Goal: Transaction & Acquisition: Purchase product/service

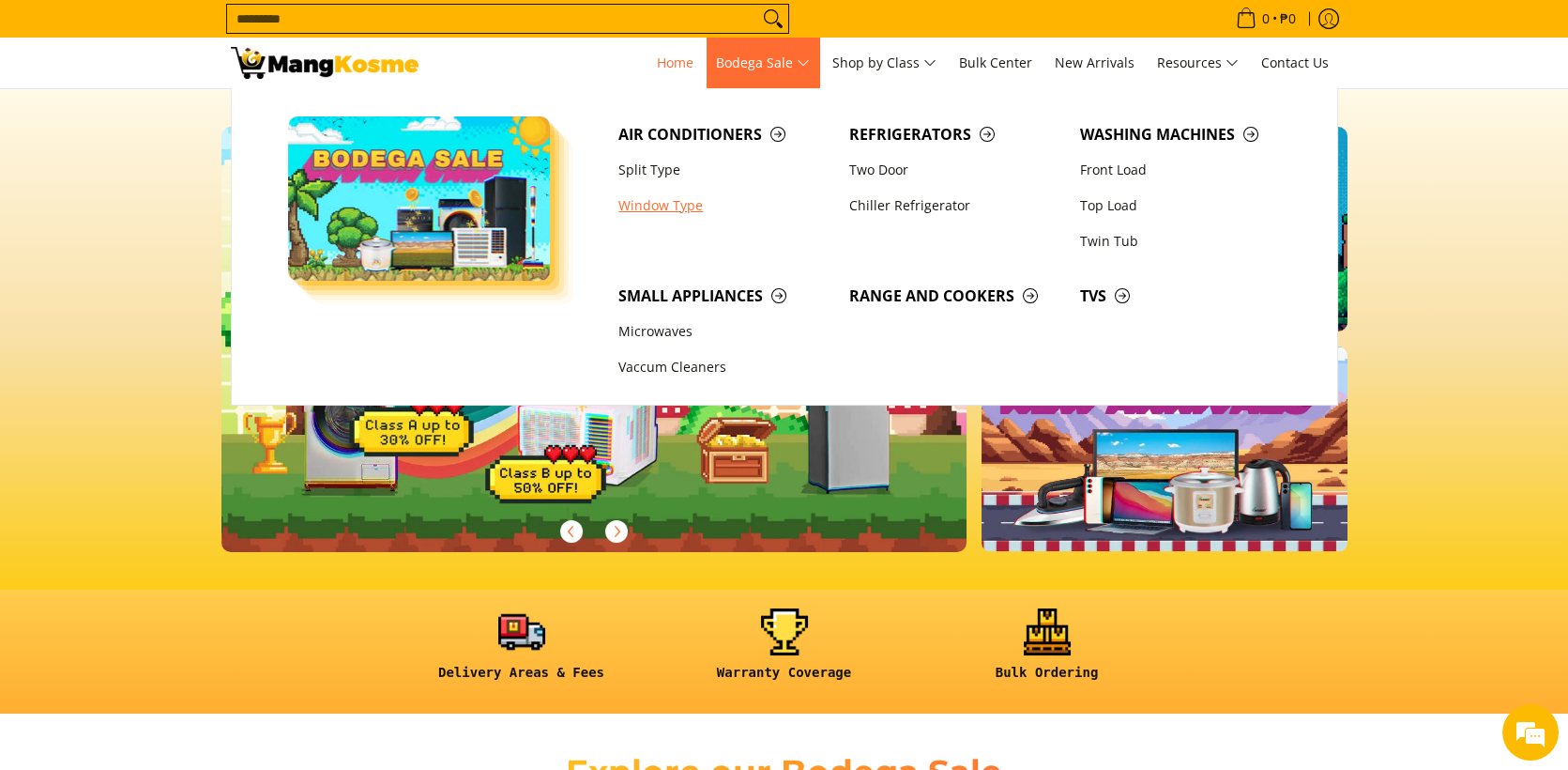
click at [668, 204] on link "Window Type" at bounding box center [724, 206] width 231 height 36
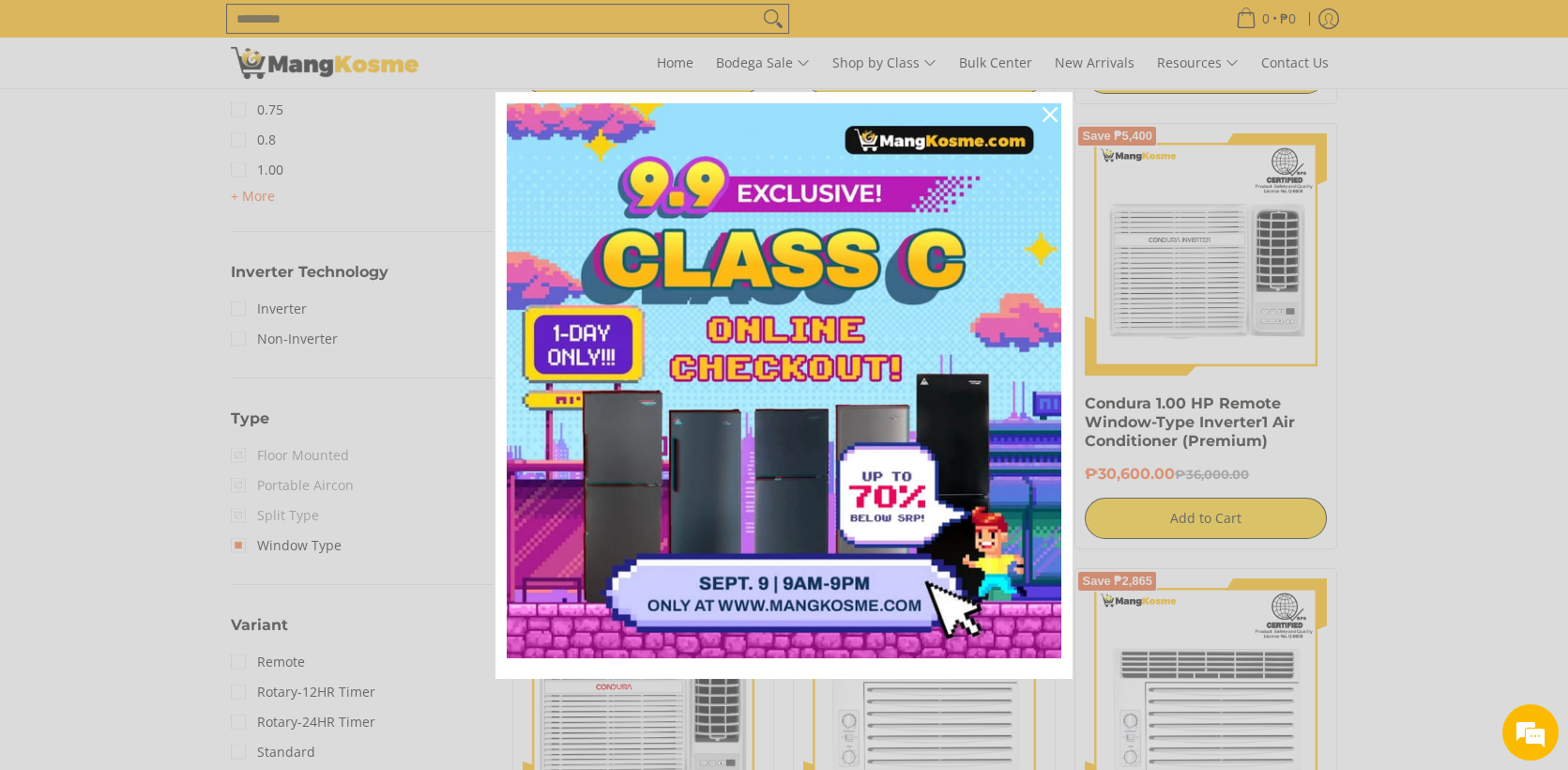
scroll to position [1219, 0]
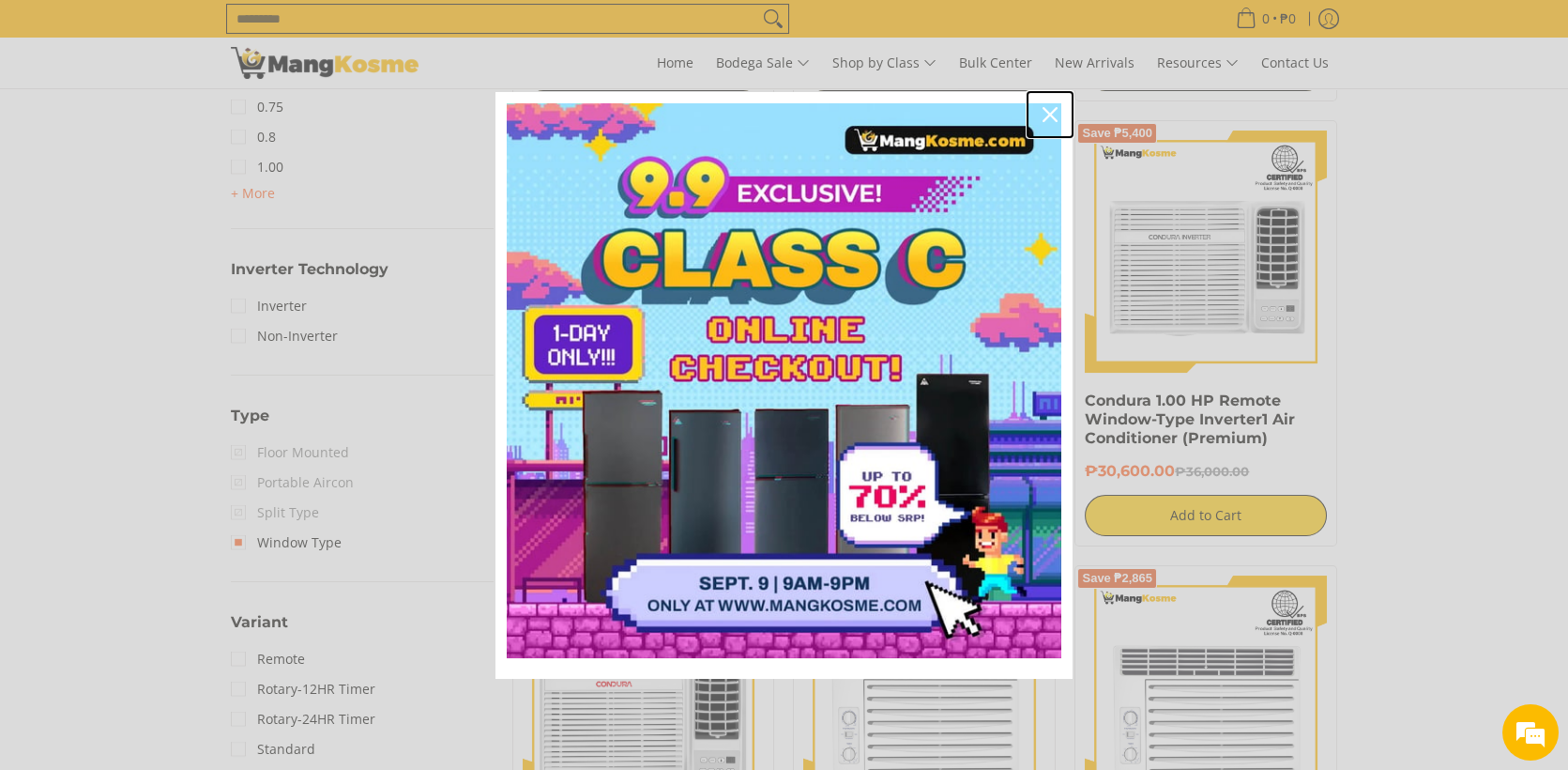
click at [1053, 111] on icon "close icon" at bounding box center [1049, 114] width 15 height 15
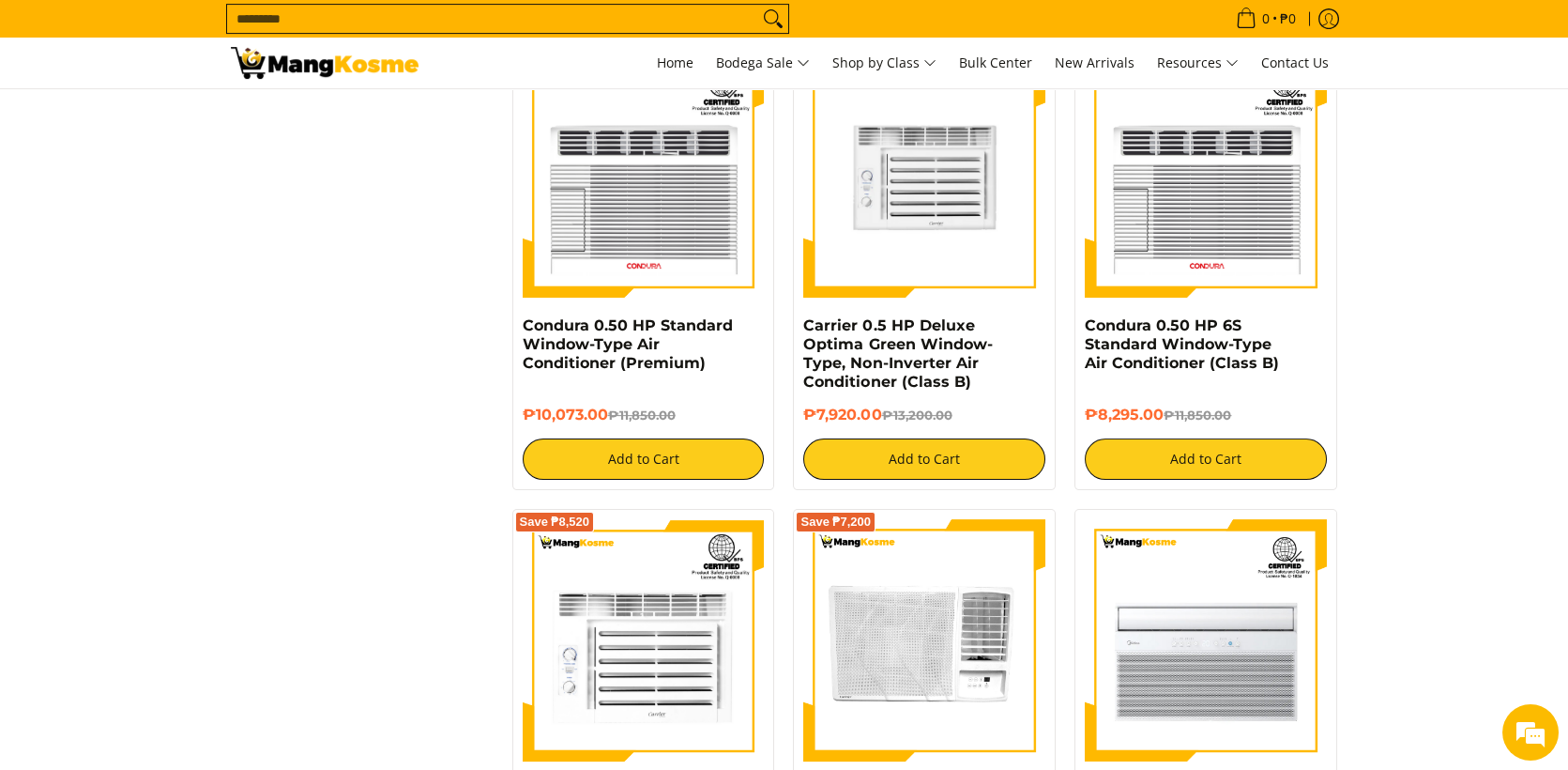
scroll to position [2346, 0]
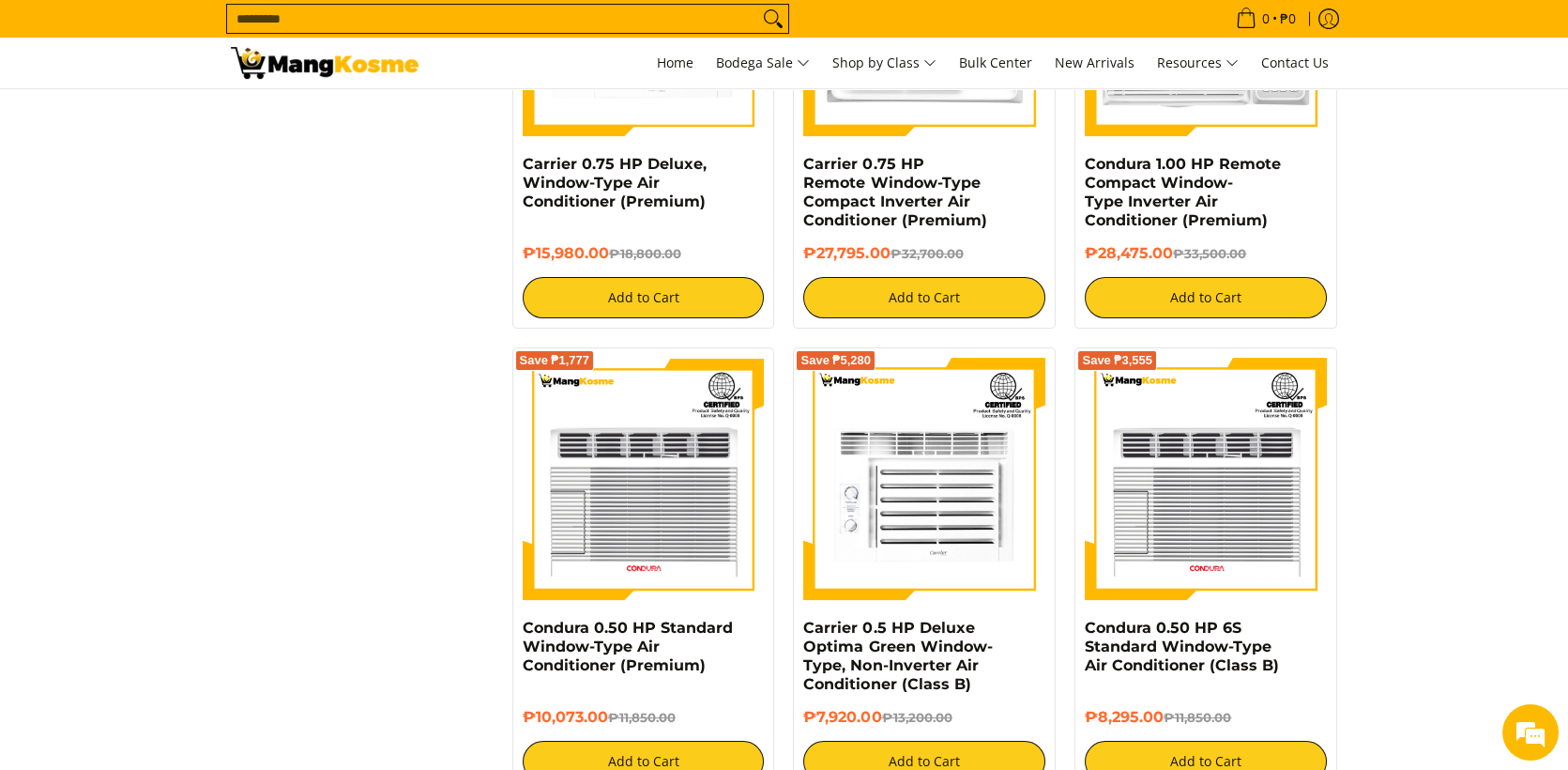
click at [341, 9] on input "Search..." at bounding box center [492, 19] width 531 height 28
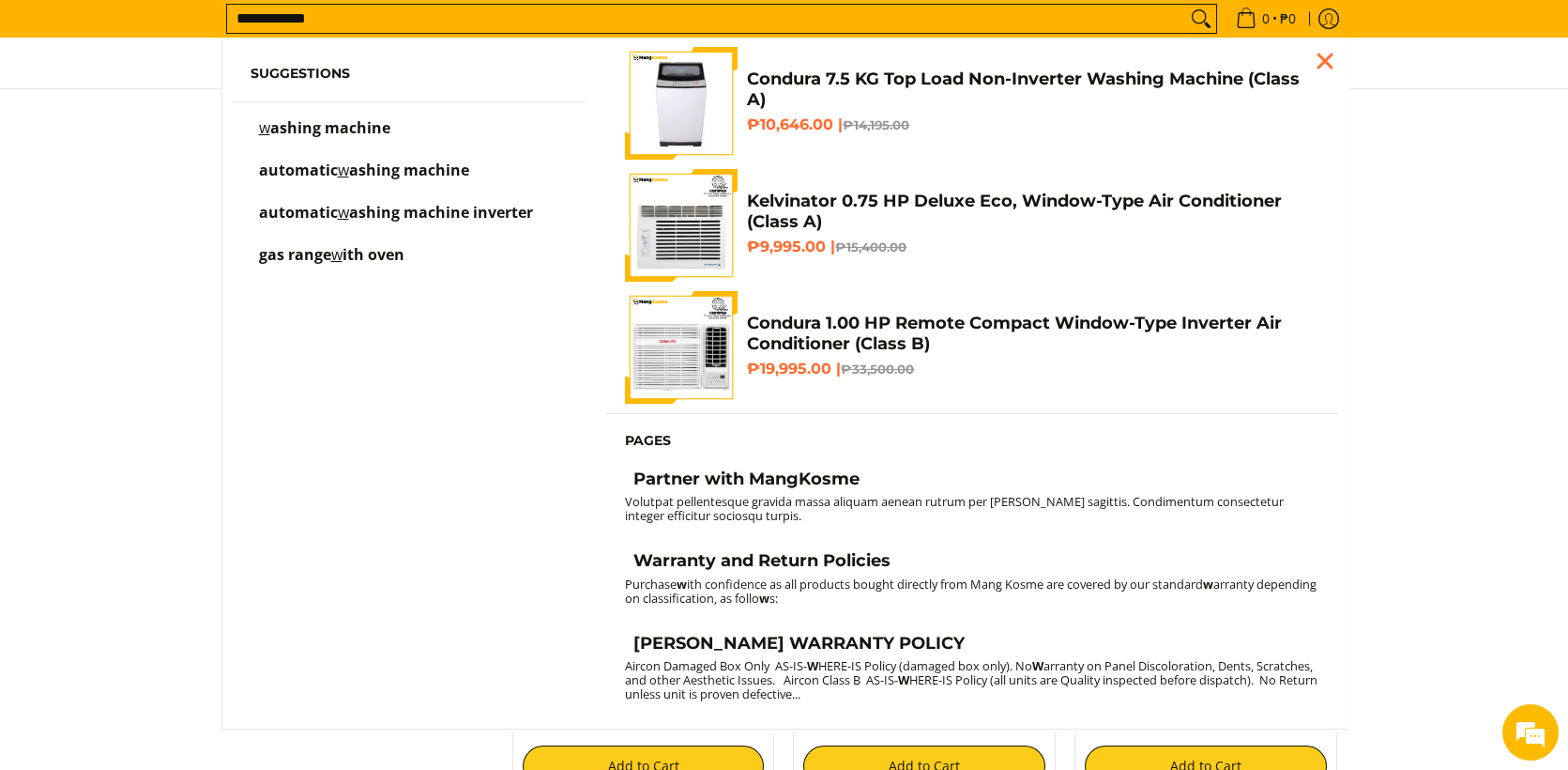
scroll to position [1401, 0]
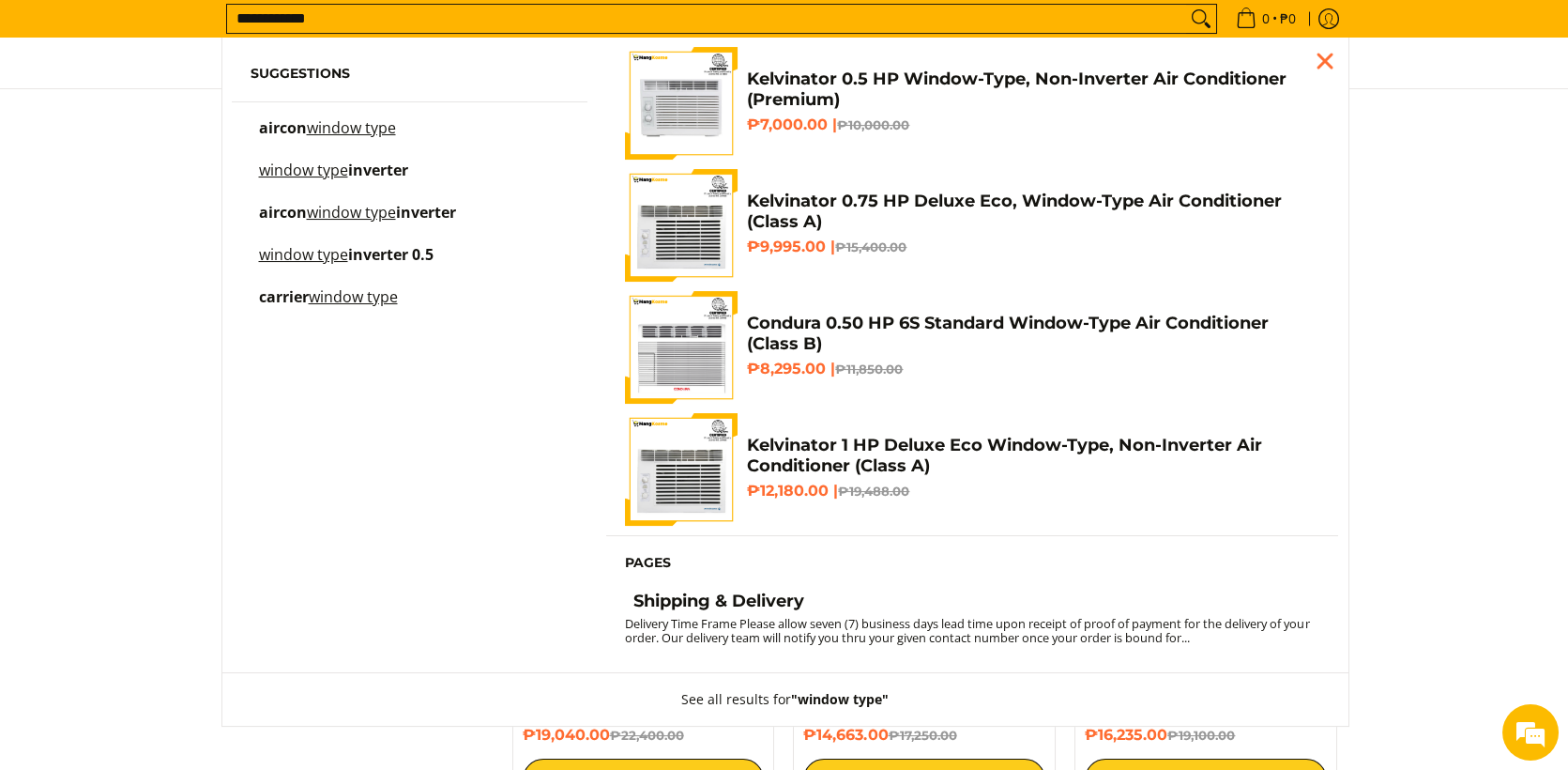
type input "**********"
click at [326, 166] on mark "window type" at bounding box center [303, 169] width 89 height 21
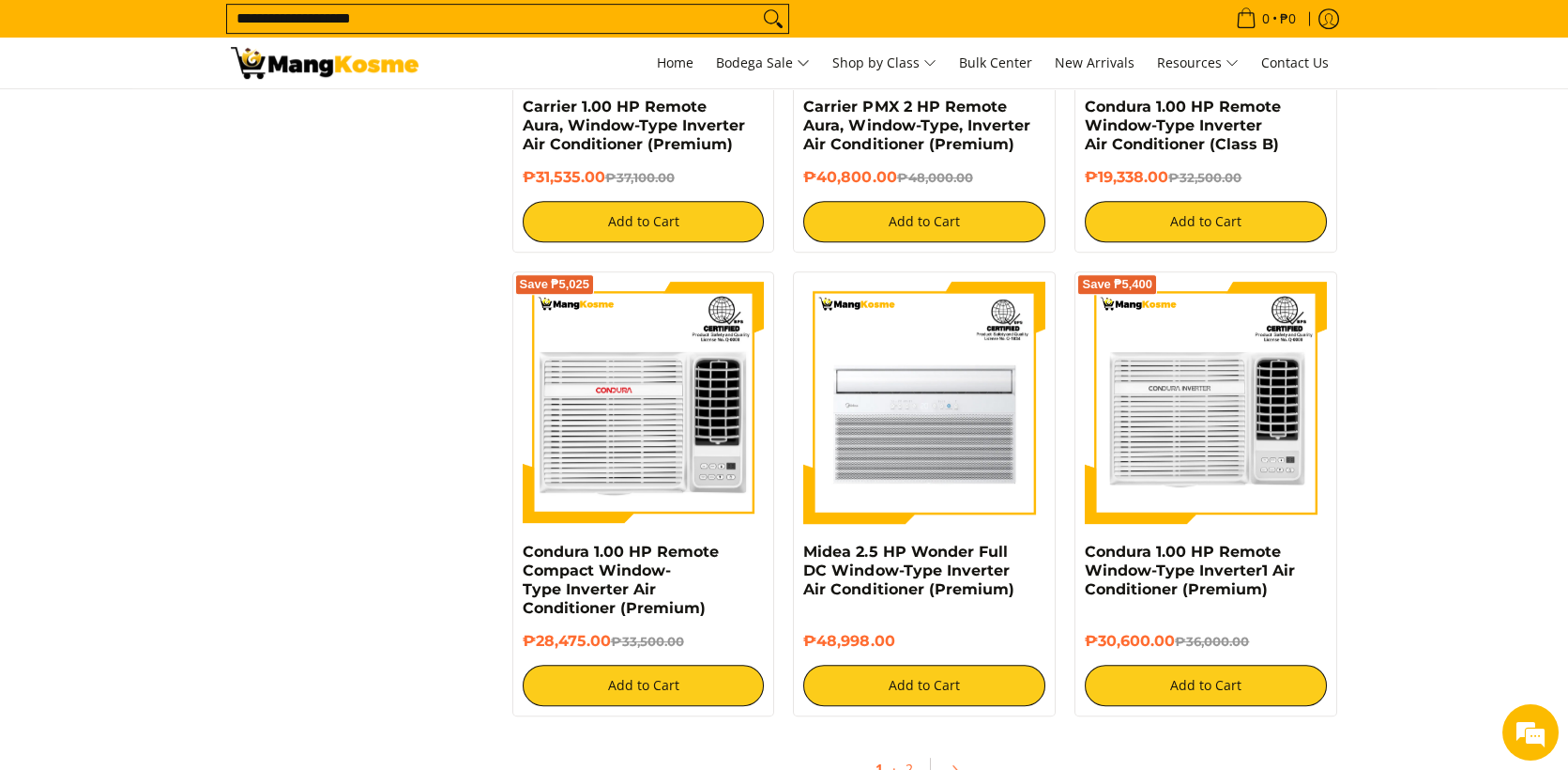
scroll to position [3942, 0]
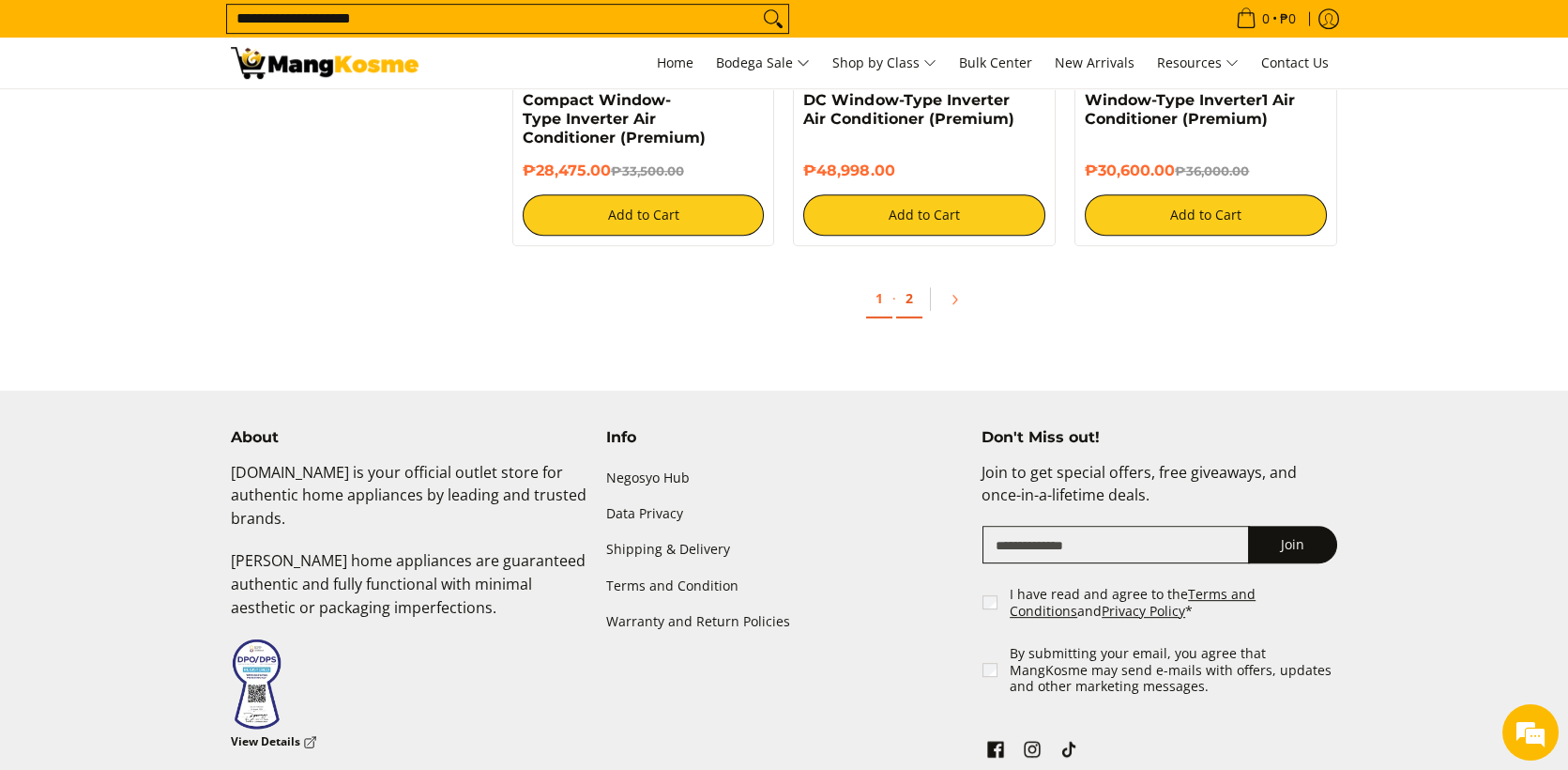
click at [903, 305] on link "2" at bounding box center [909, 299] width 27 height 39
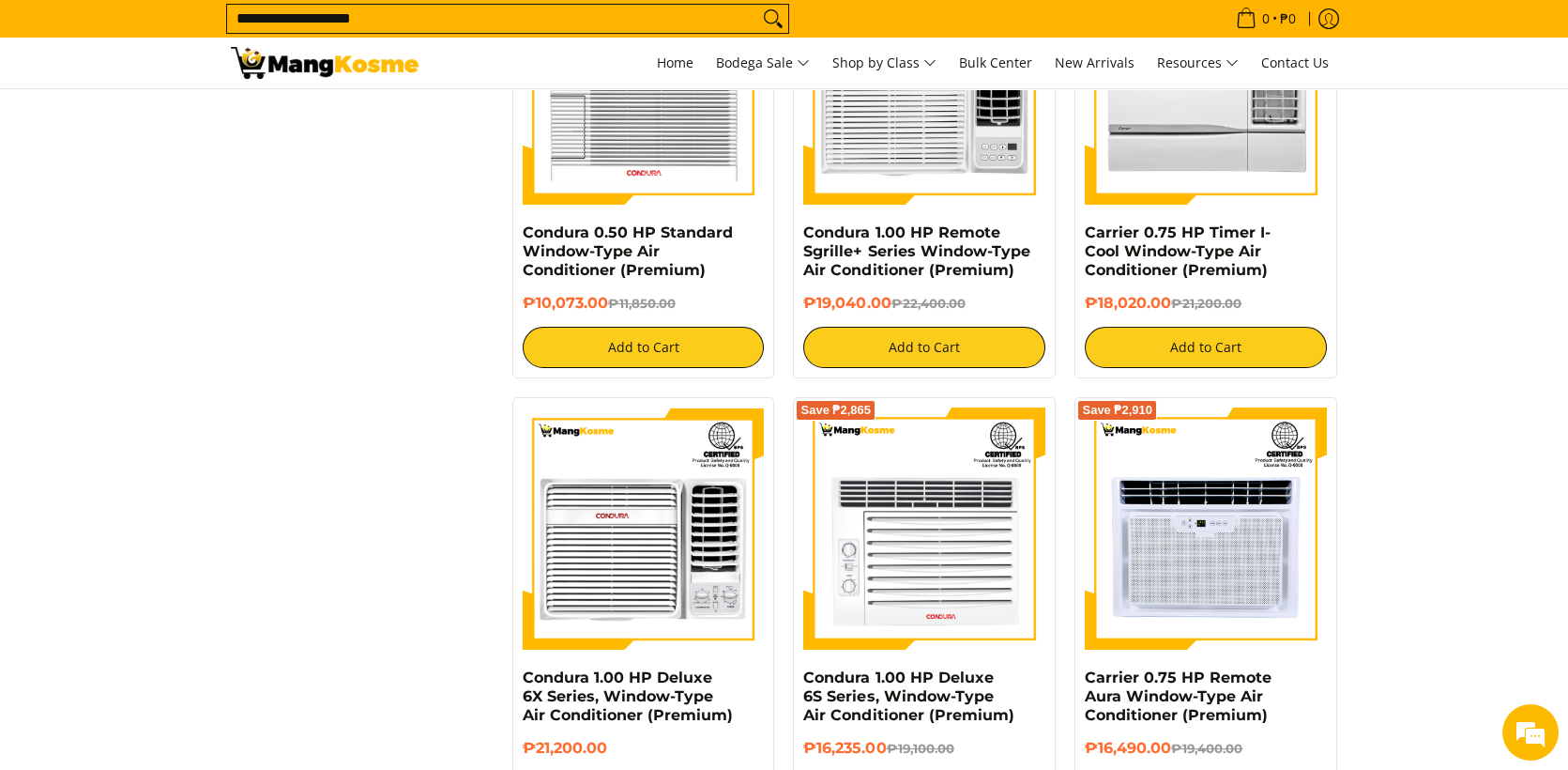
scroll to position [563, 0]
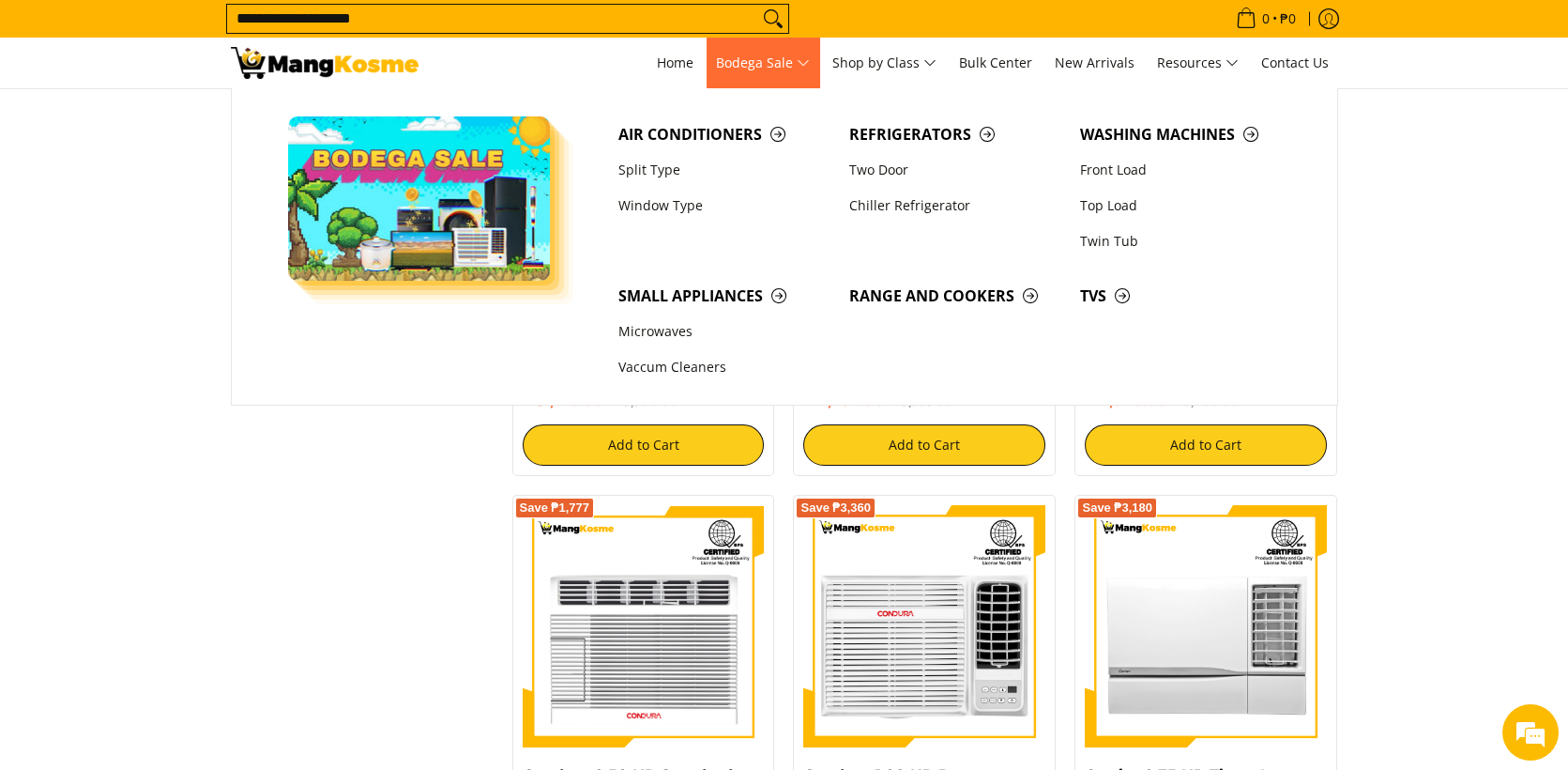
click at [800, 65] on span "Bodega Sale" at bounding box center [762, 63] width 94 height 24
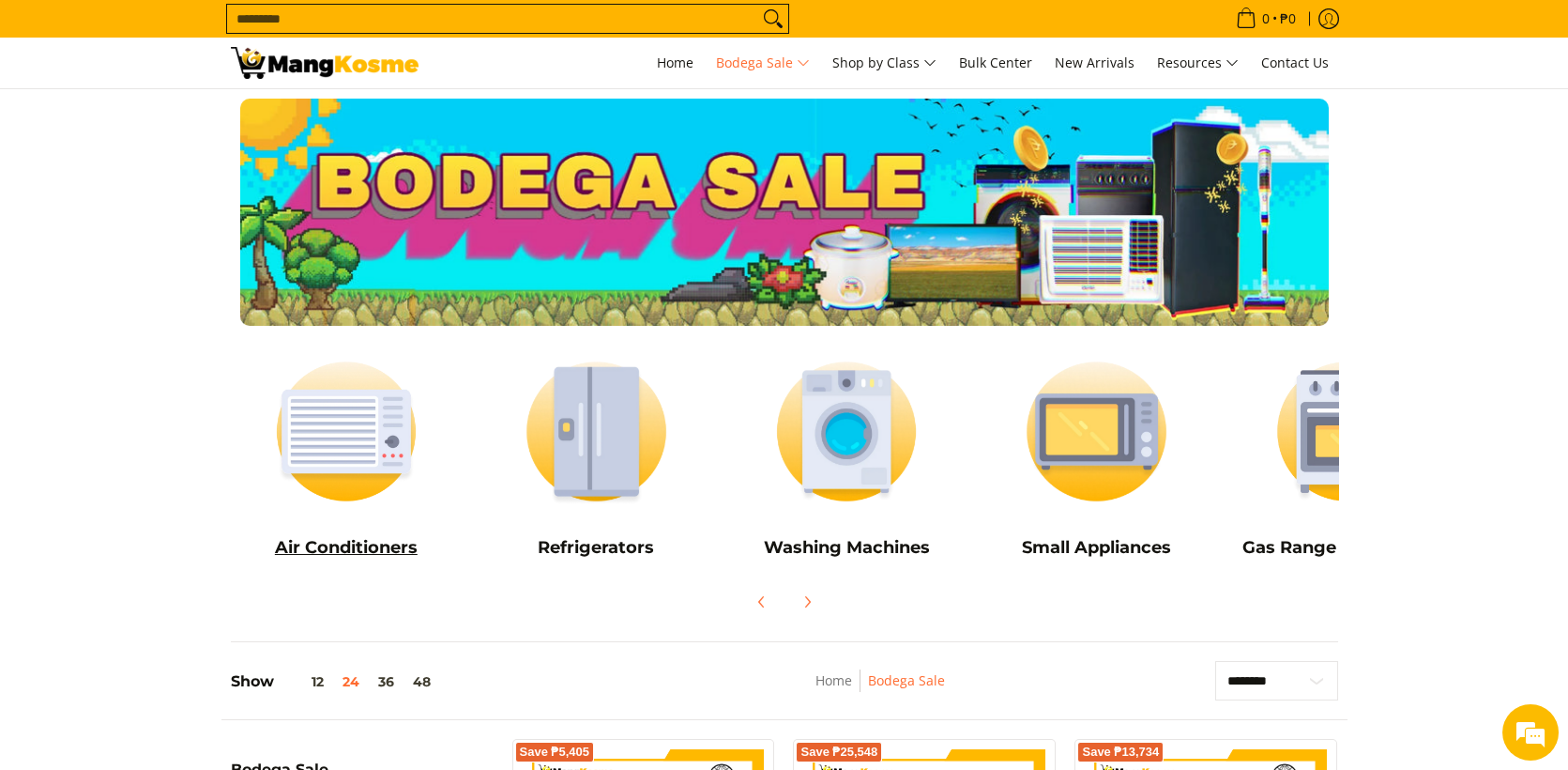
click at [339, 544] on h5 "Air Conditioners" at bounding box center [347, 548] width 232 height 22
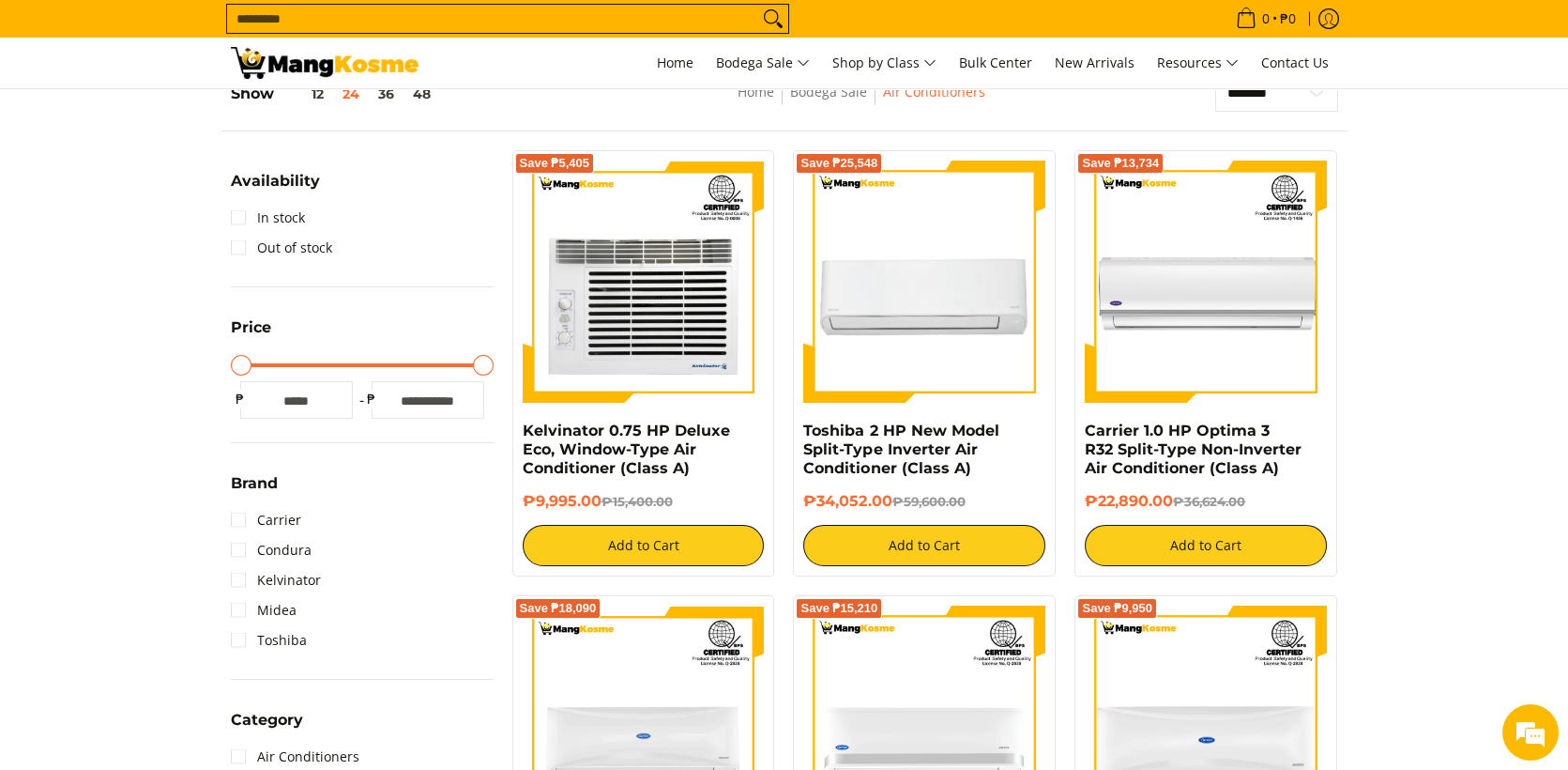
click at [475, 363] on input "Maximum Price" at bounding box center [363, 365] width 263 height 4
drag, startPoint x: 234, startPoint y: 545, endPoint x: 238, endPoint y: 530, distance: 15.5
click at [238, 545] on link "Condura" at bounding box center [272, 550] width 81 height 30
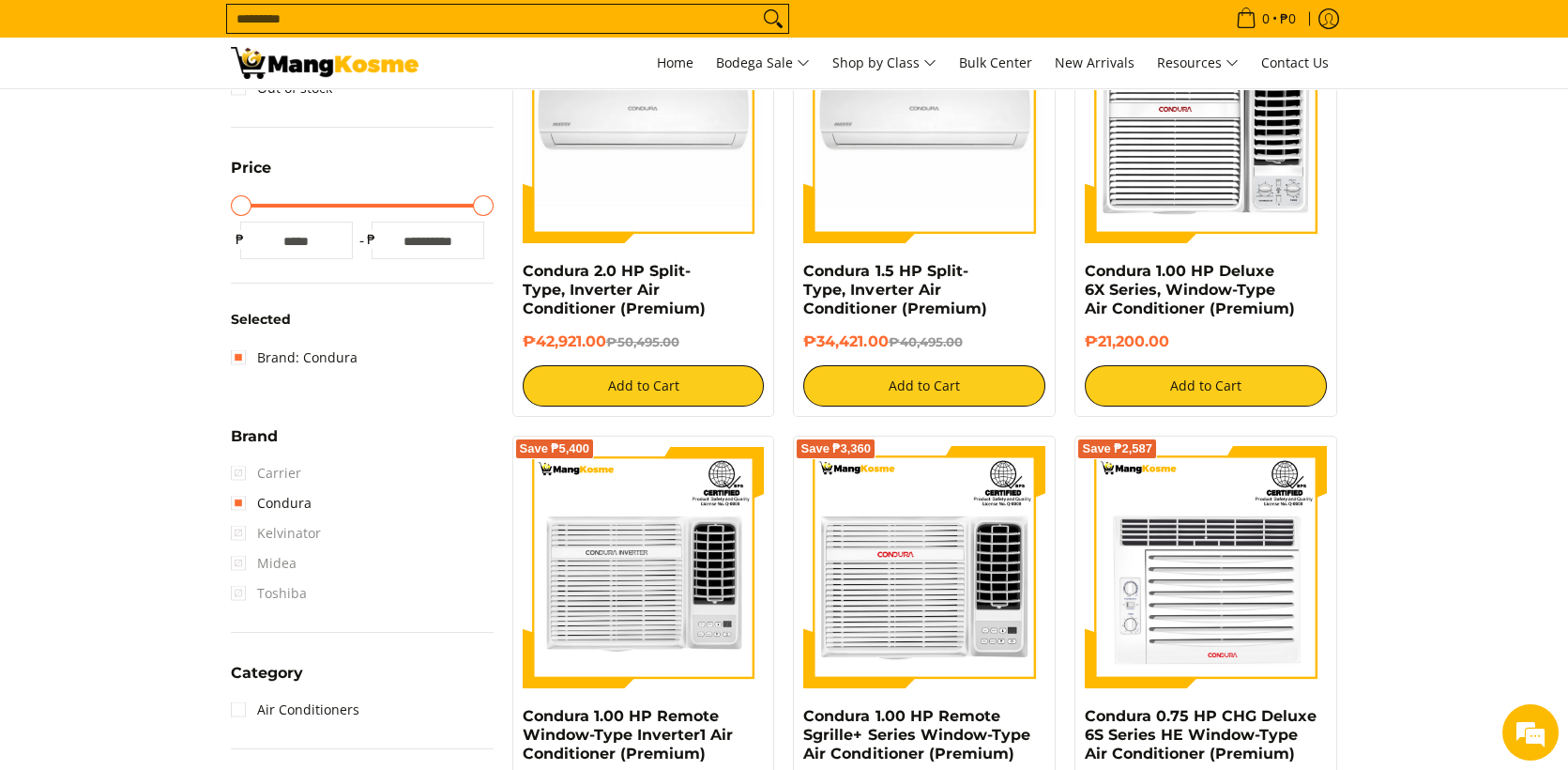
scroll to position [451, 0]
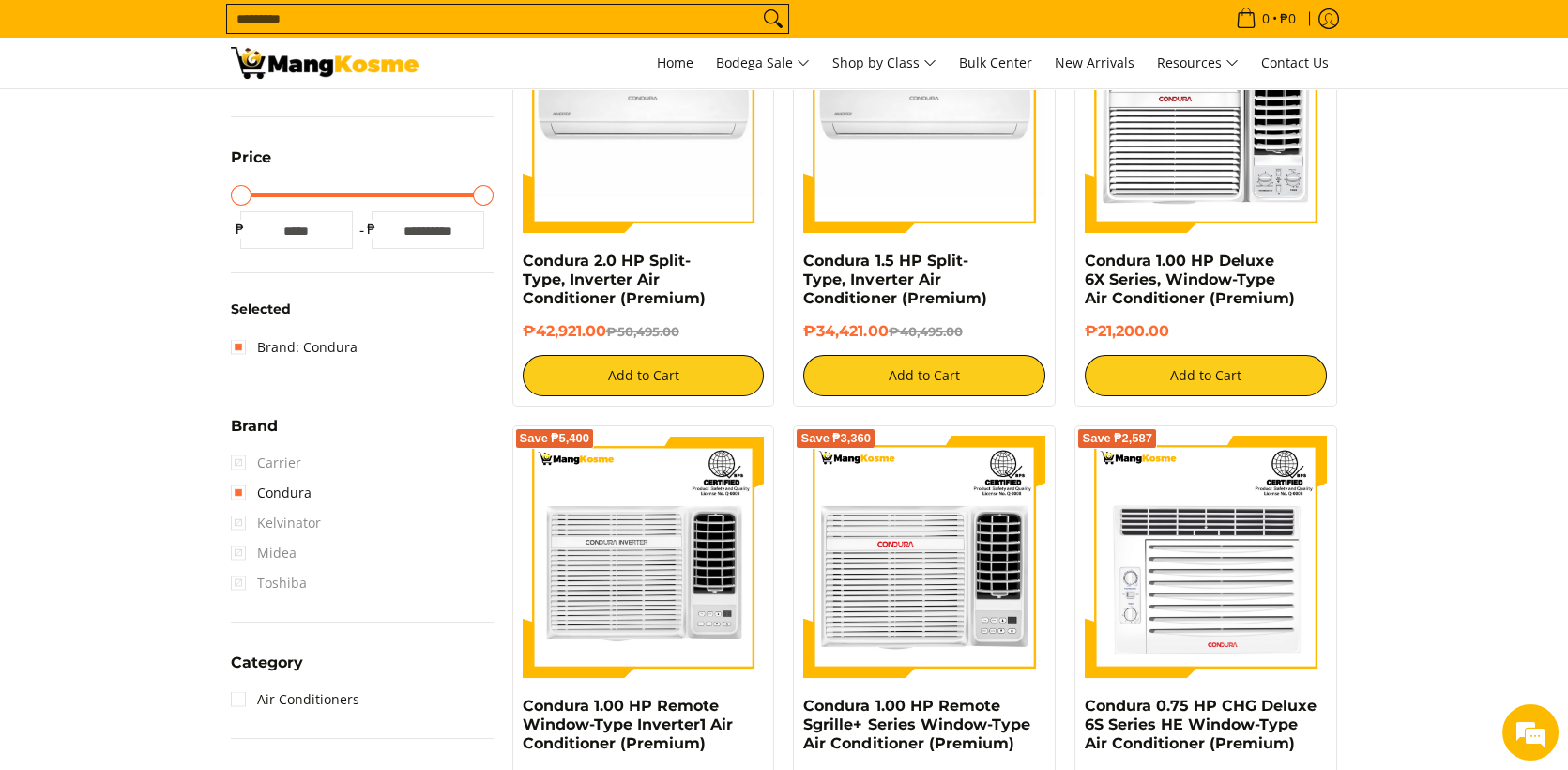
click at [235, 457] on span "Carrier" at bounding box center [266, 463] width 70 height 30
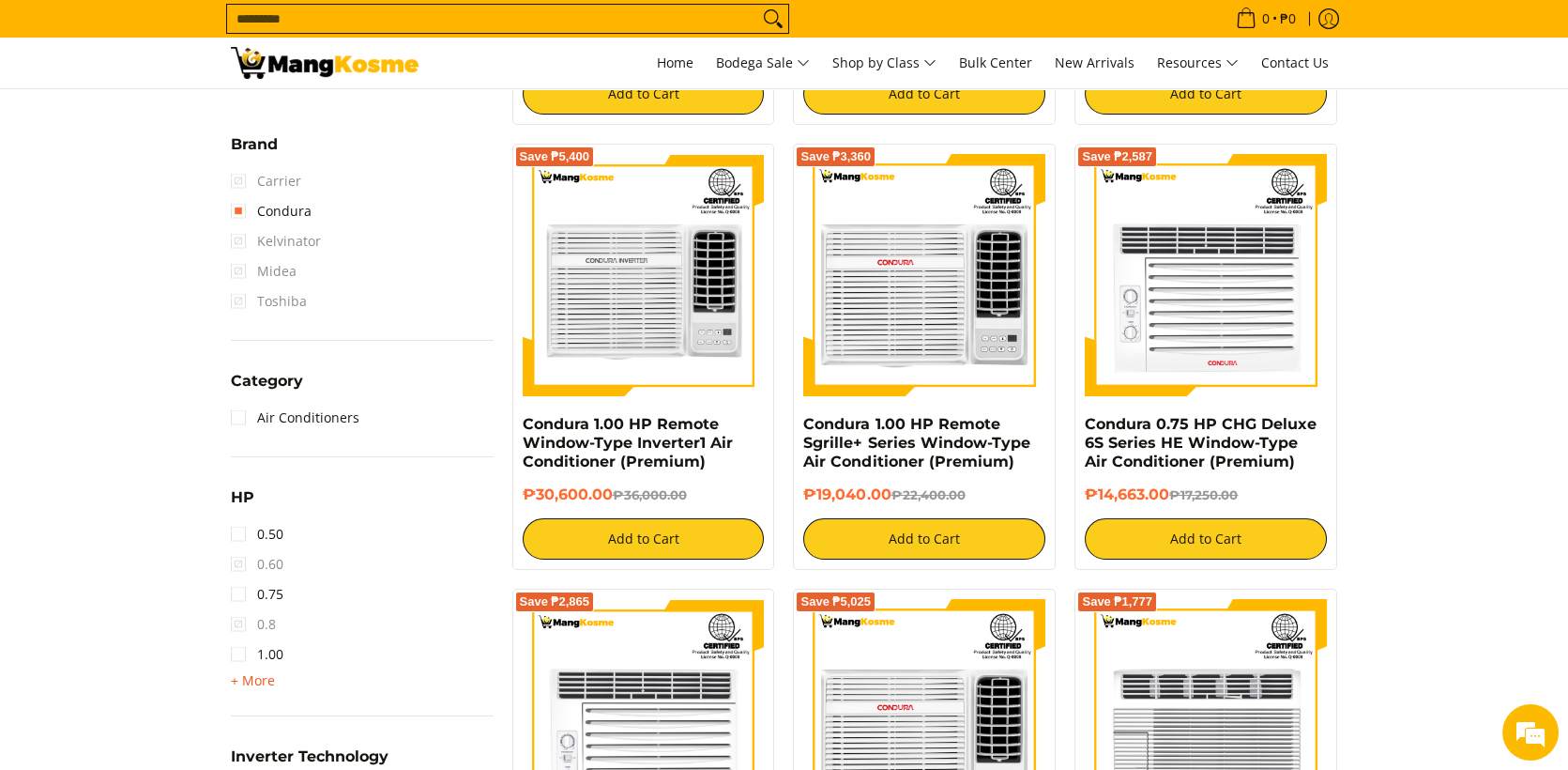
scroll to position [0, 0]
click at [231, 677] on span "+ More" at bounding box center [253, 680] width 44 height 15
click at [236, 681] on link "1.50" at bounding box center [257, 684] width 52 height 30
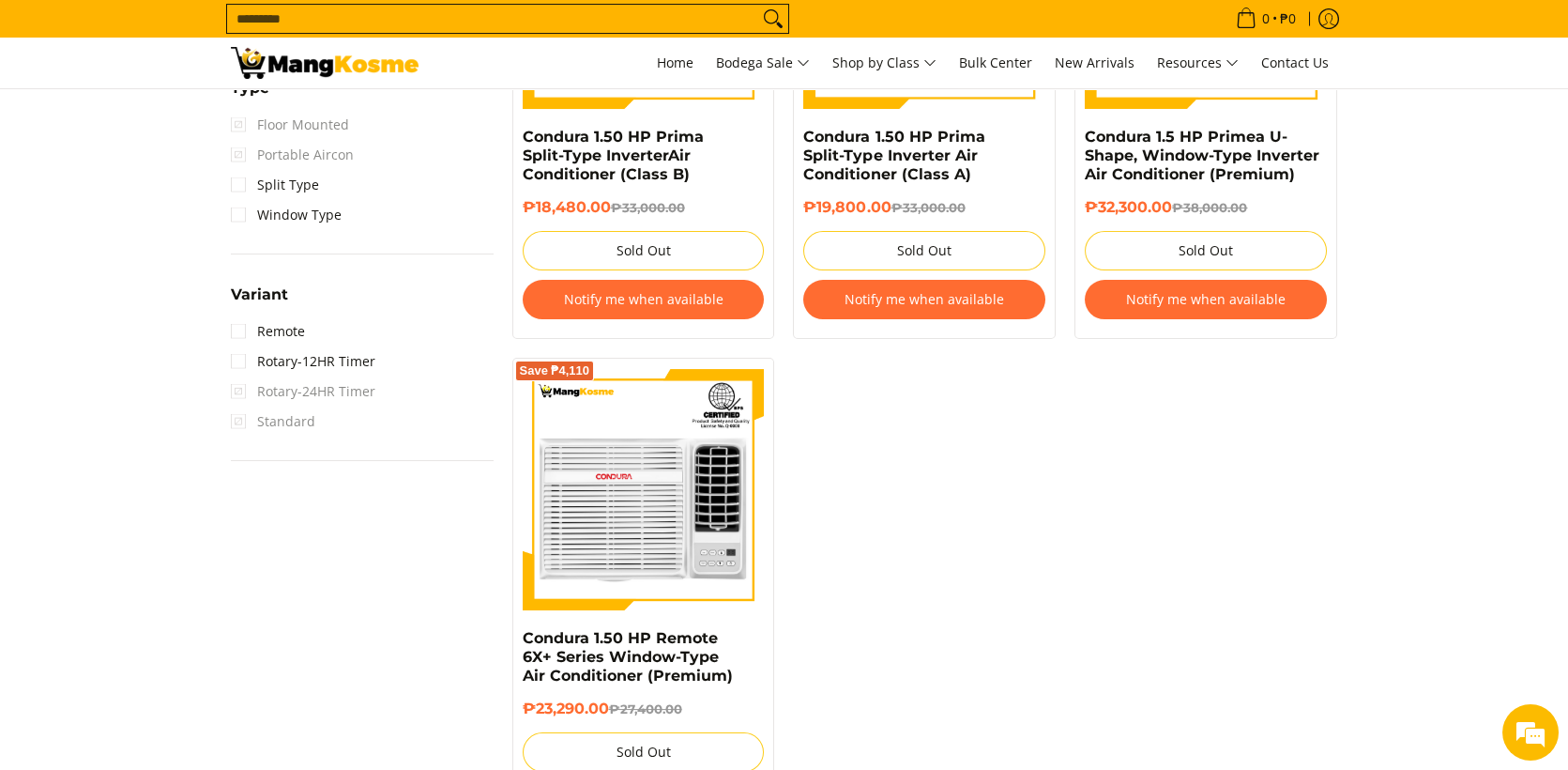
scroll to position [1389, 0]
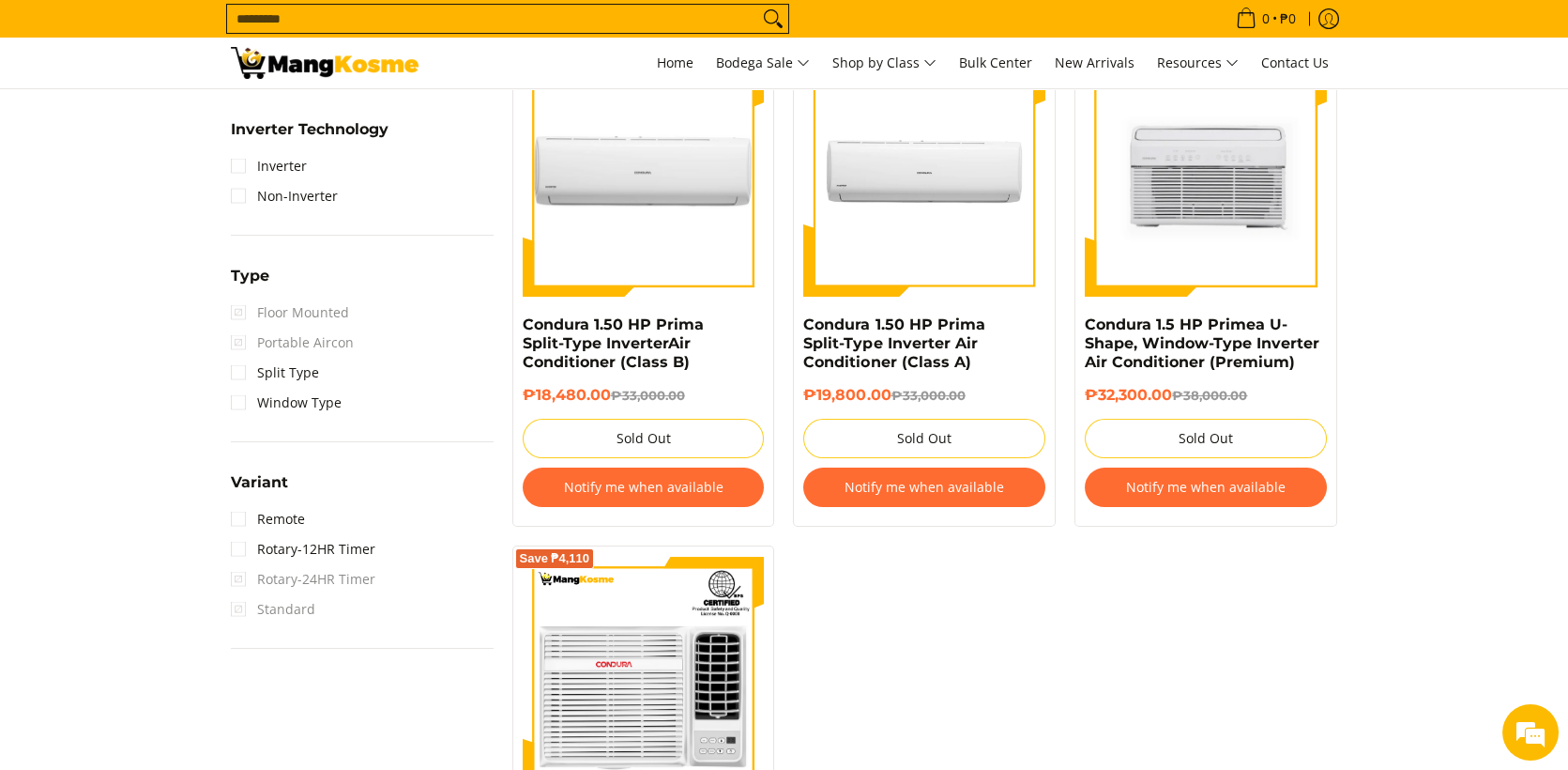
click at [914, 490] on button "Notify me when available" at bounding box center [924, 487] width 242 height 40
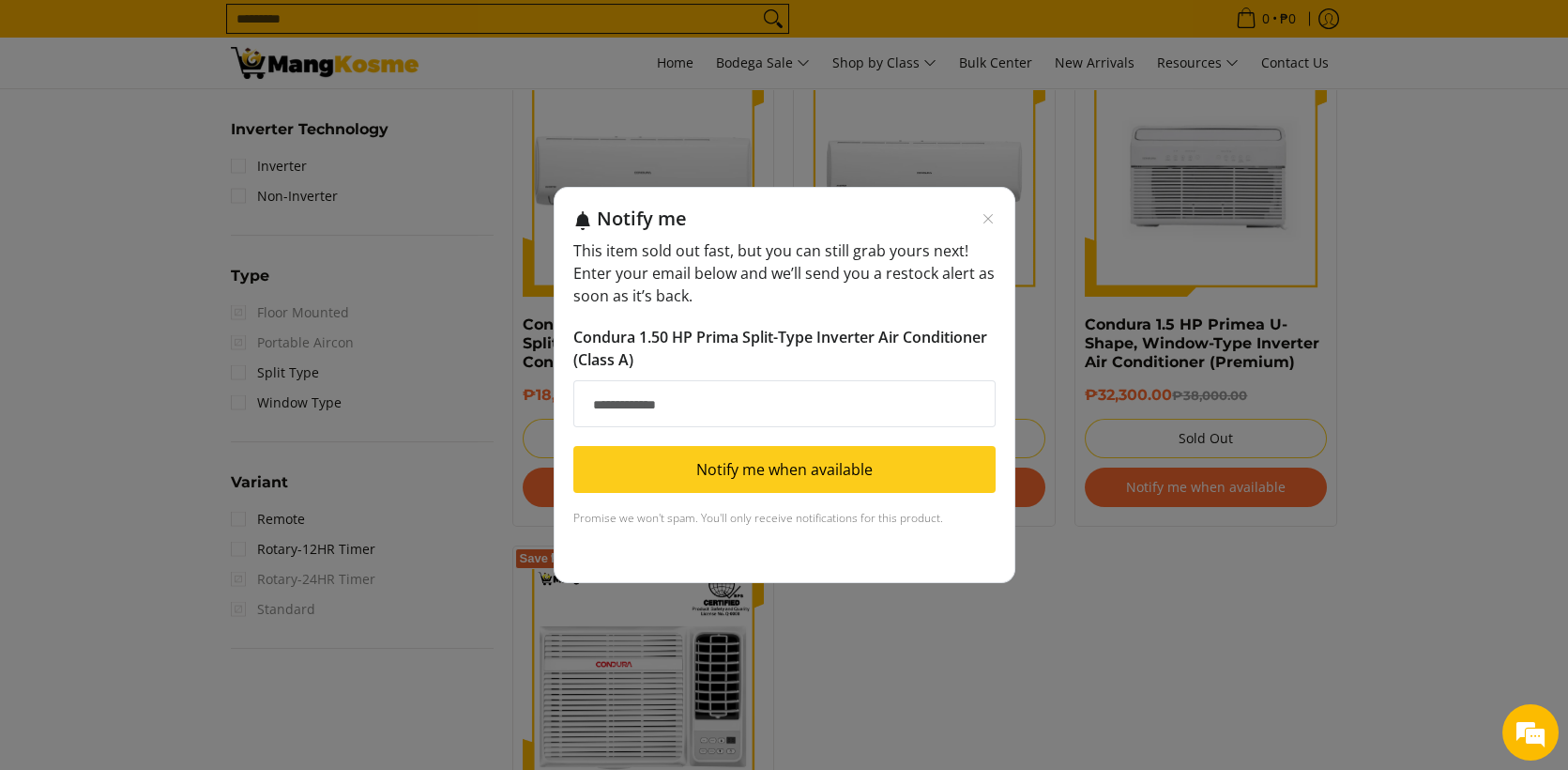
click at [868, 399] on input "Email address" at bounding box center [784, 403] width 422 height 46
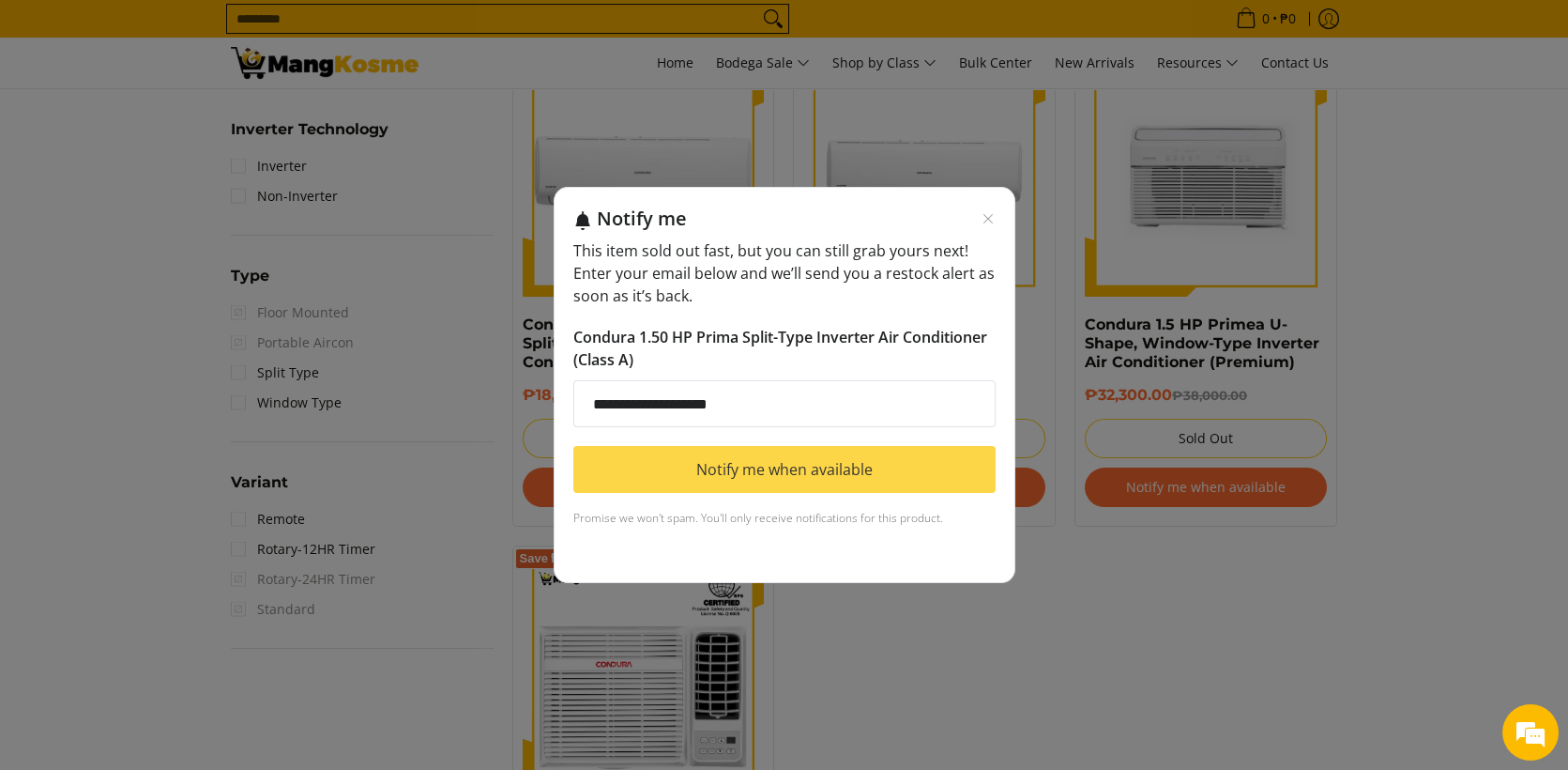
type input "**********"
click at [796, 480] on button "Notify me when available" at bounding box center [784, 469] width 422 height 46
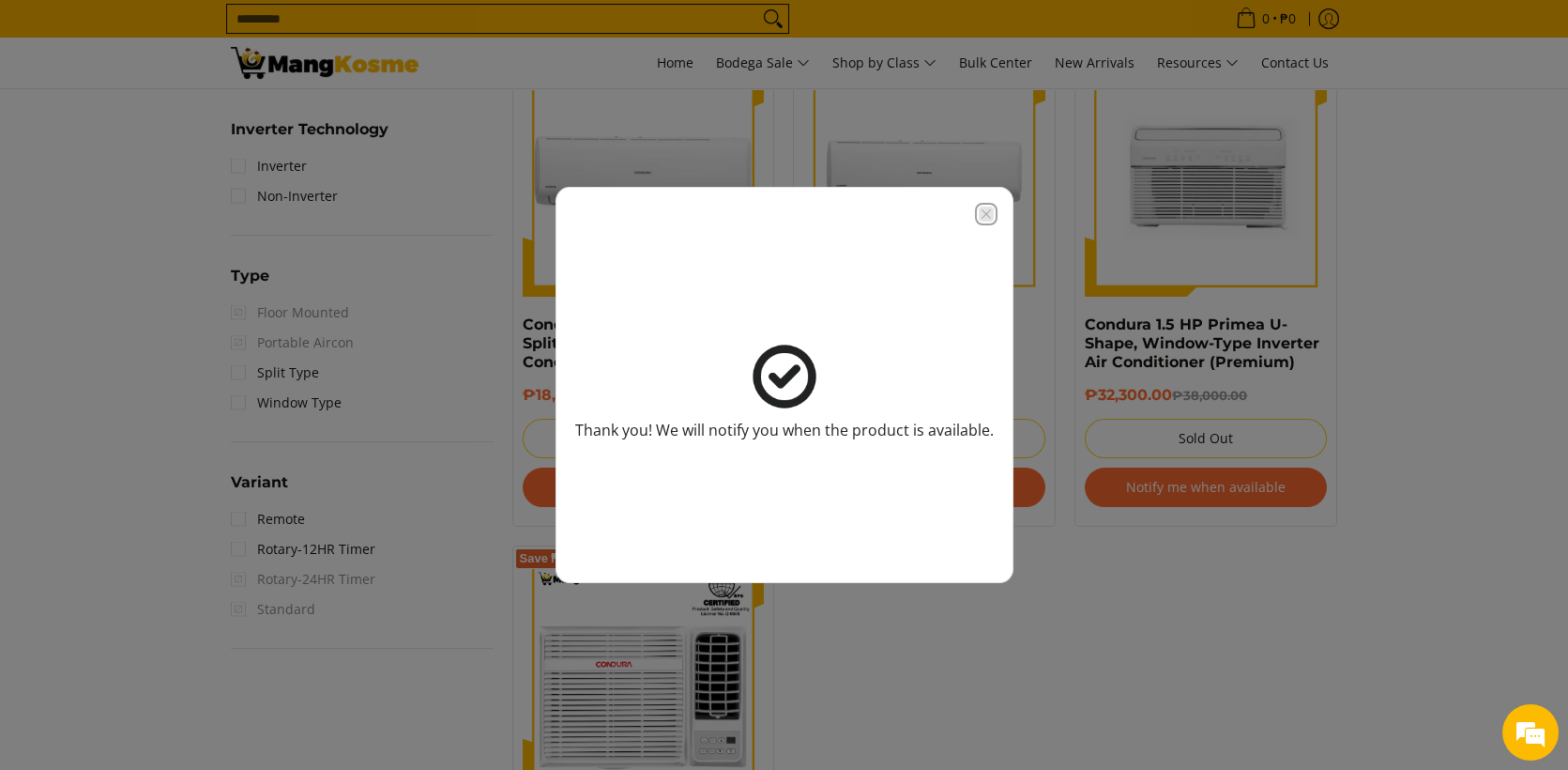
click at [981, 213] on icon "Close modal" at bounding box center [985, 214] width 15 height 15
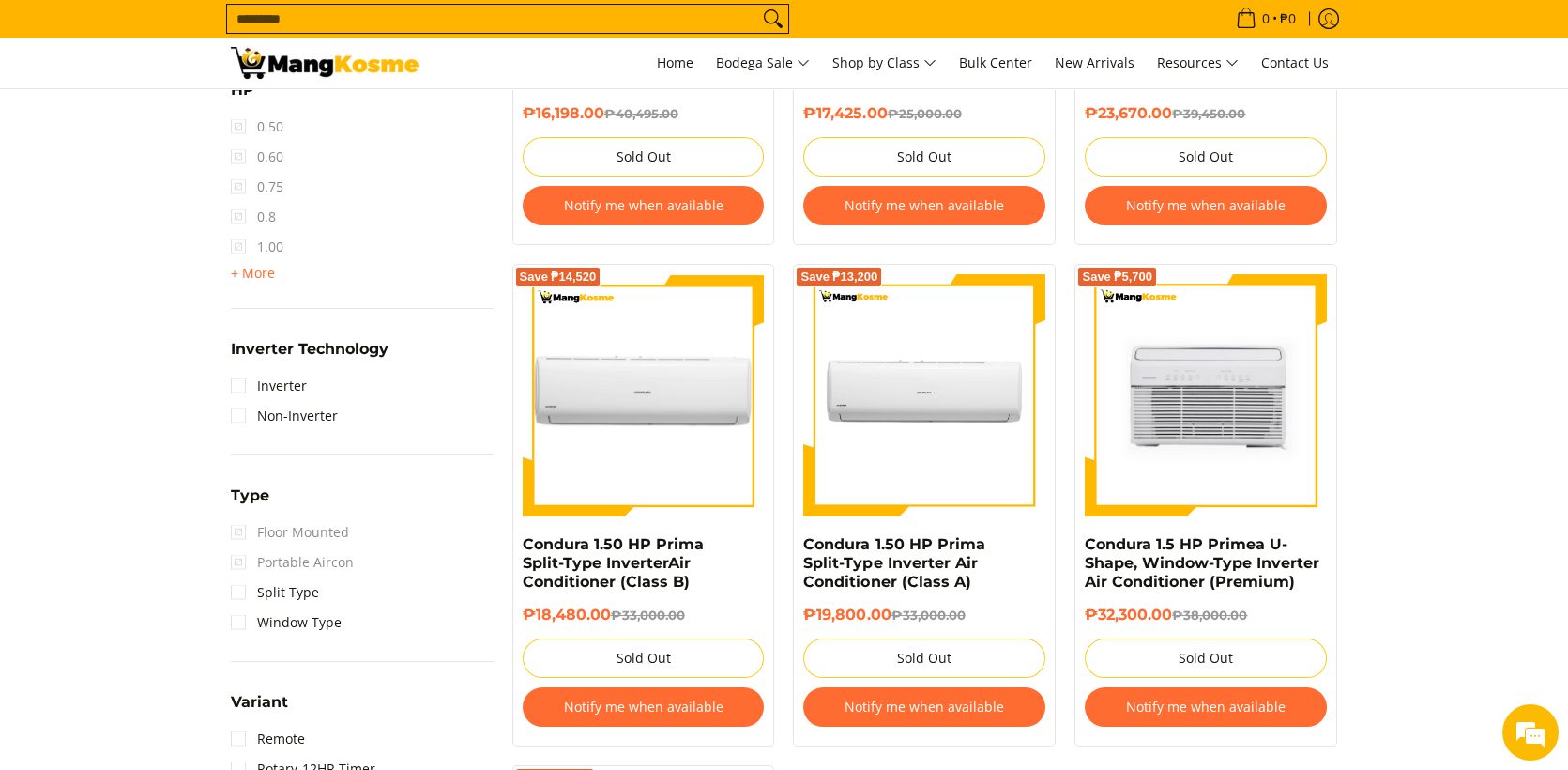
scroll to position [919, 0]
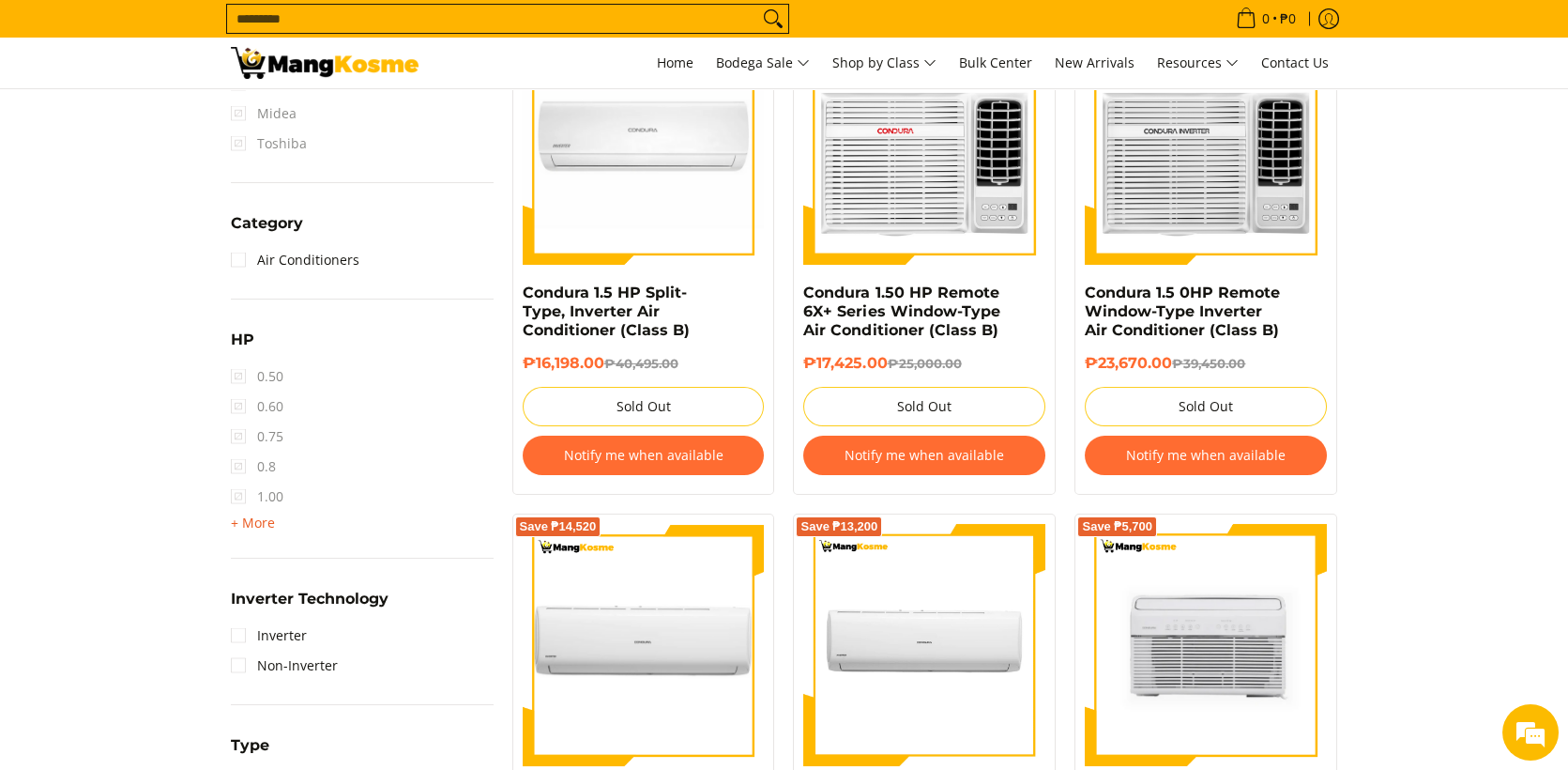
click at [242, 517] on span "+ More" at bounding box center [253, 522] width 44 height 15
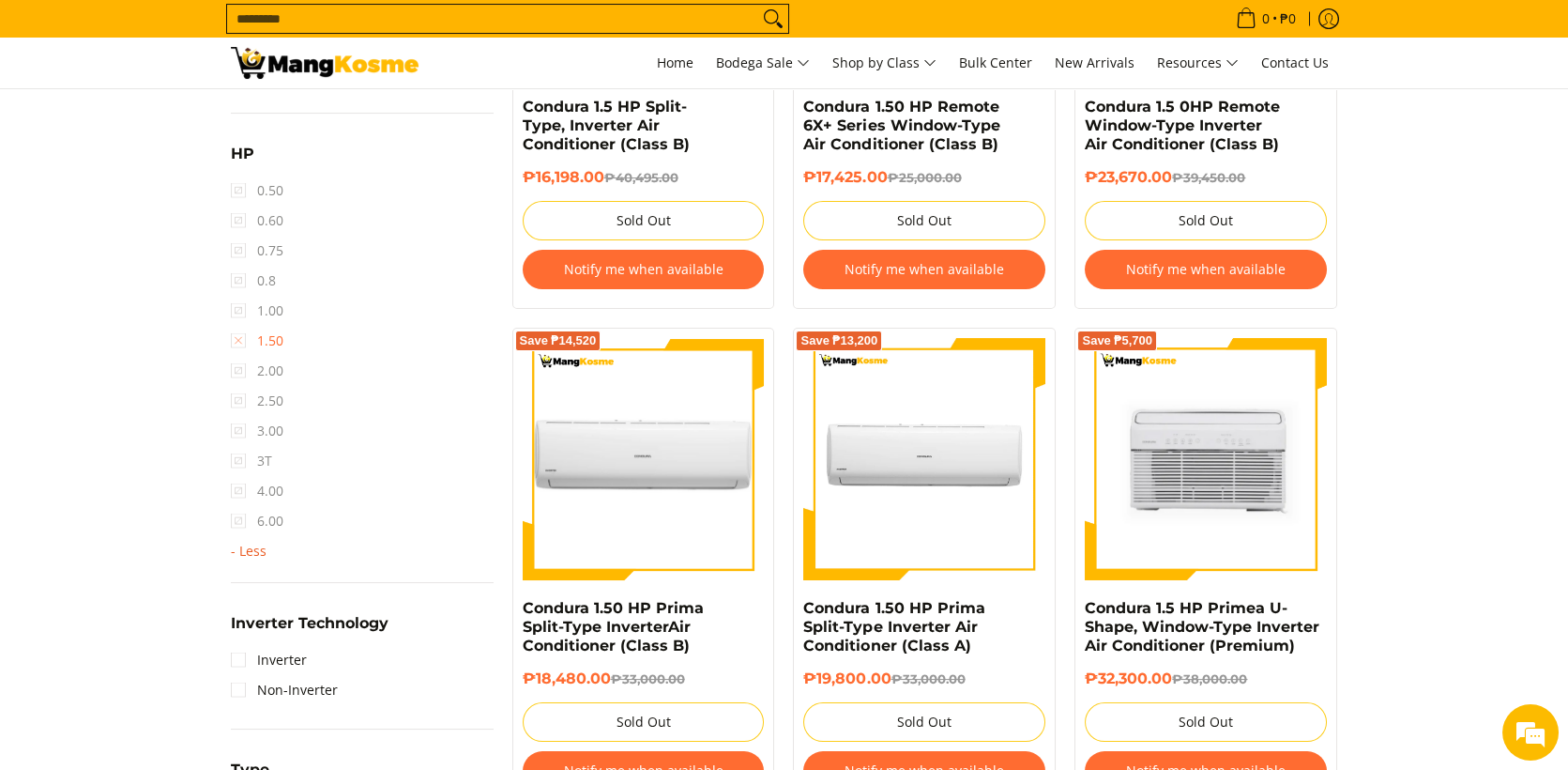
scroll to position [1107, 0]
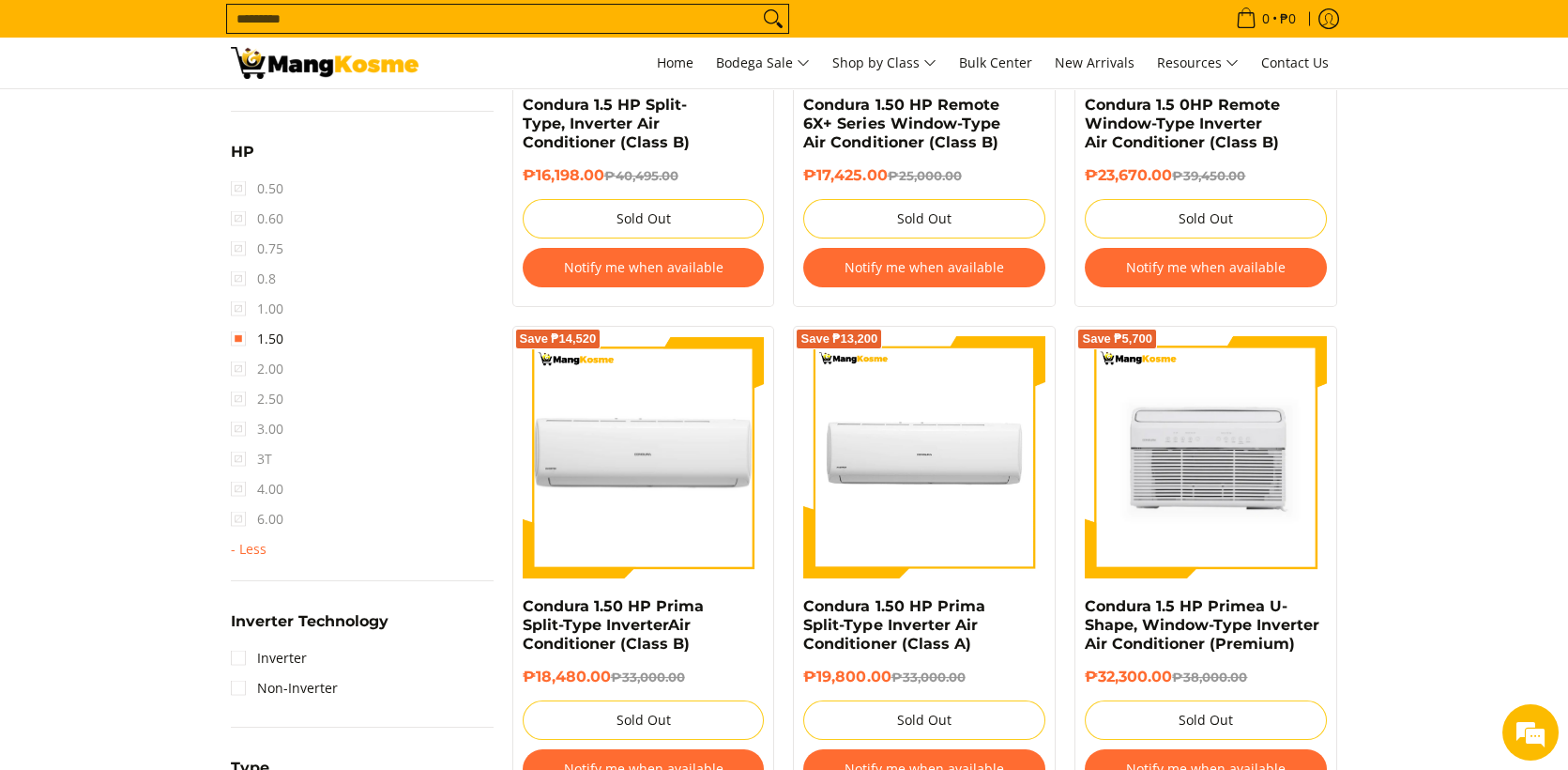
click at [239, 398] on span "2.50" at bounding box center [257, 398] width 52 height 30
click at [234, 392] on span "2.50" at bounding box center [257, 398] width 52 height 30
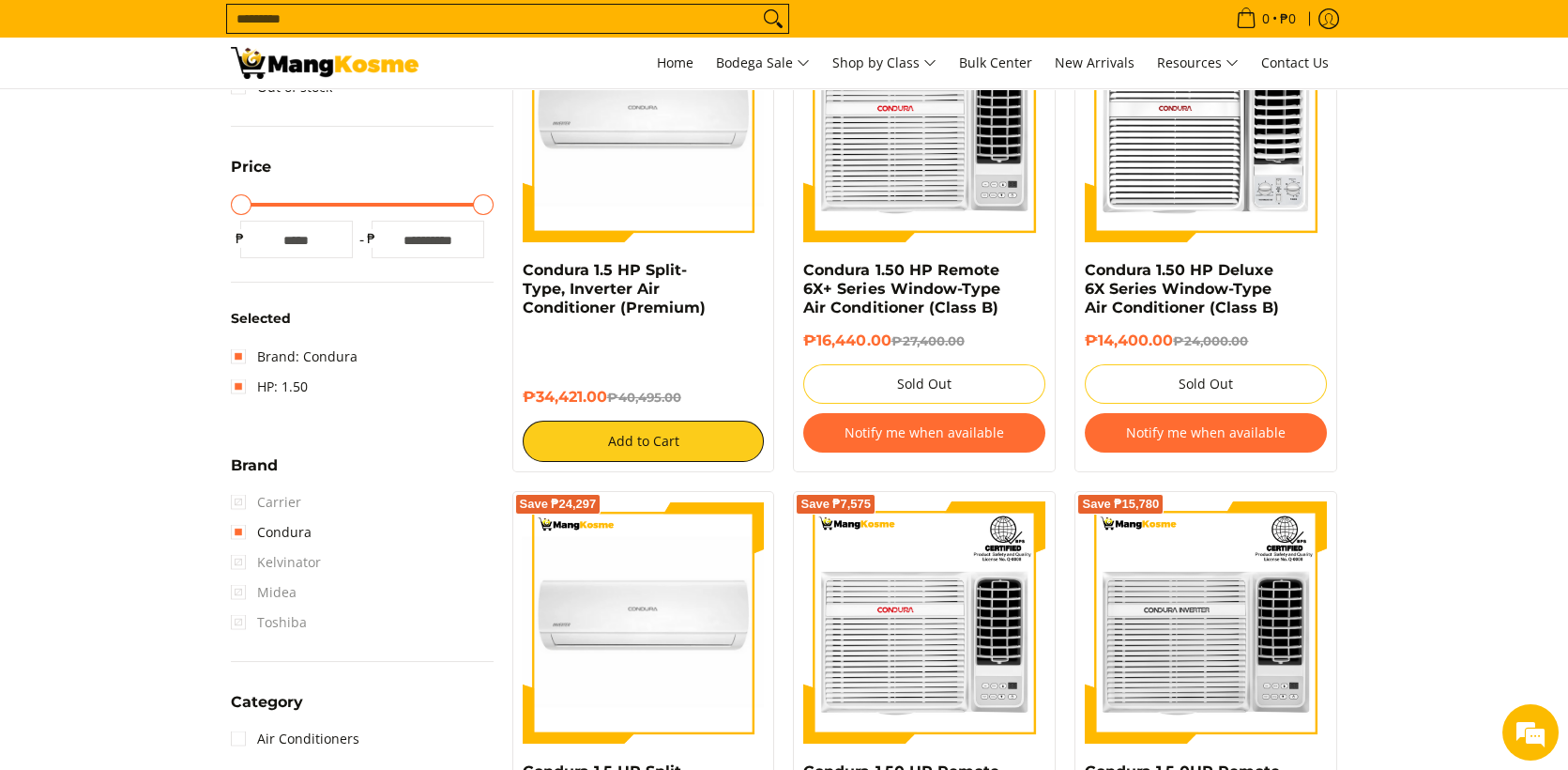
scroll to position [357, 0]
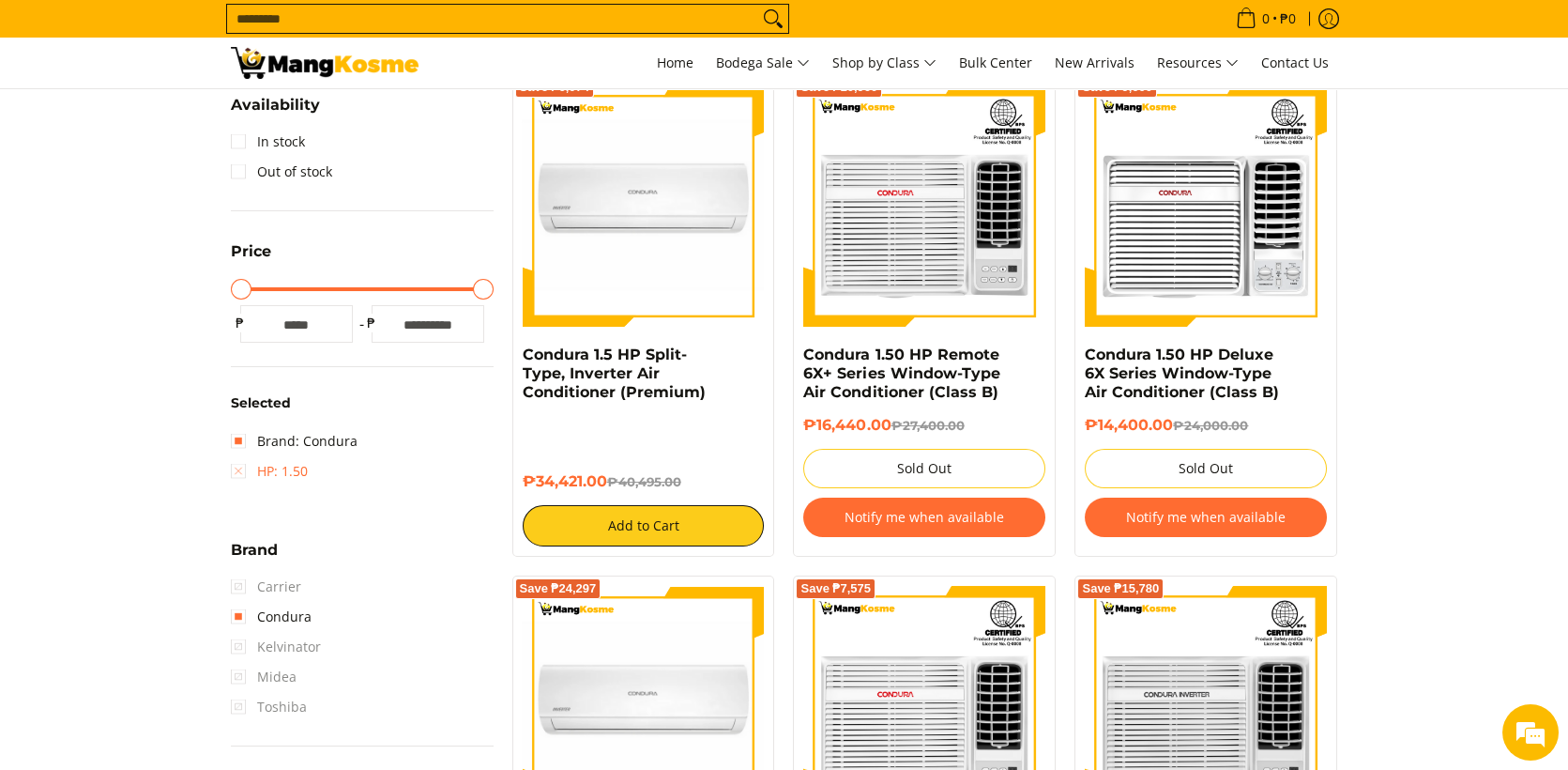
click at [238, 470] on link "HP: 1.50" at bounding box center [270, 471] width 77 height 30
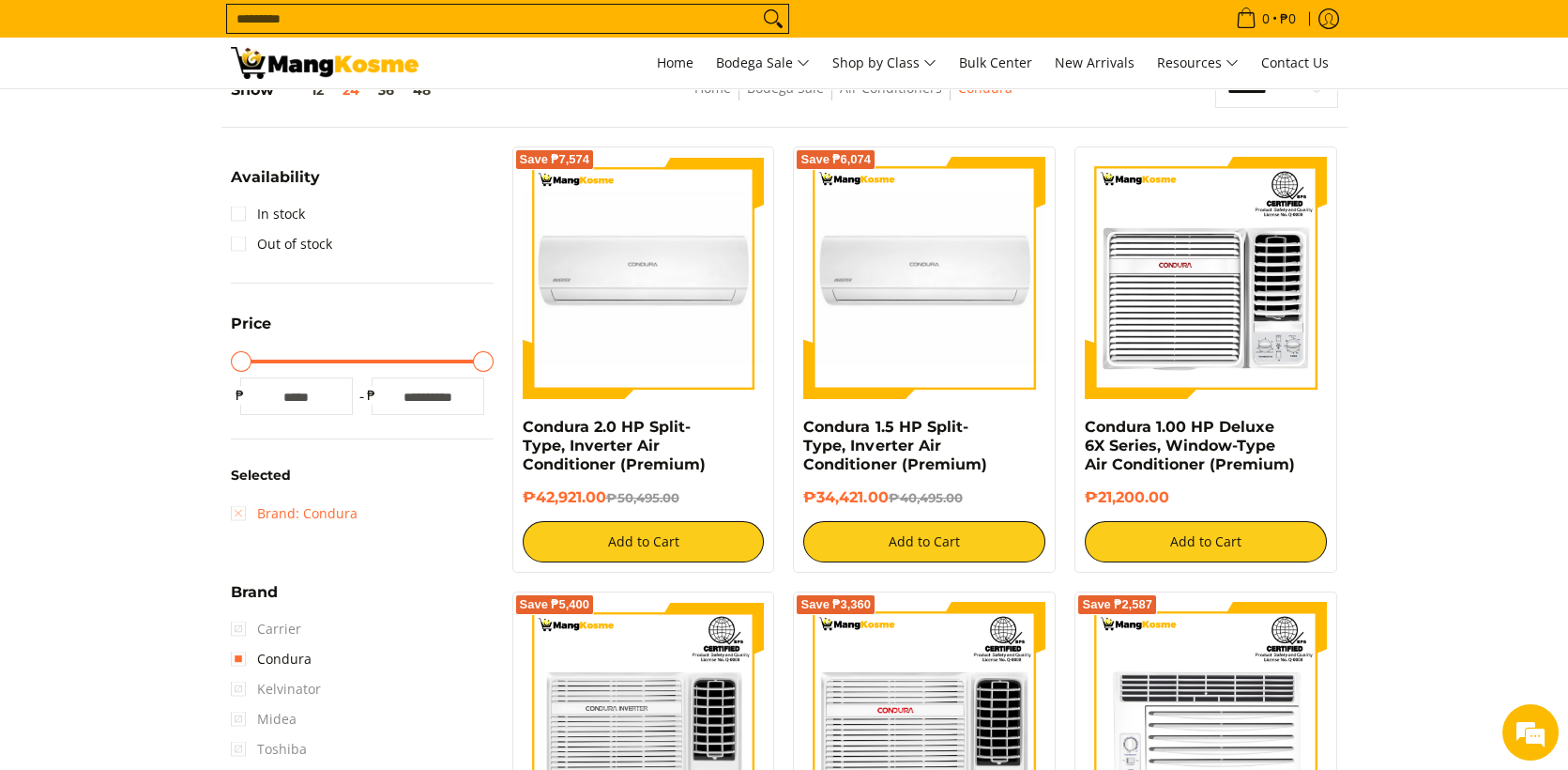
scroll to position [263, 0]
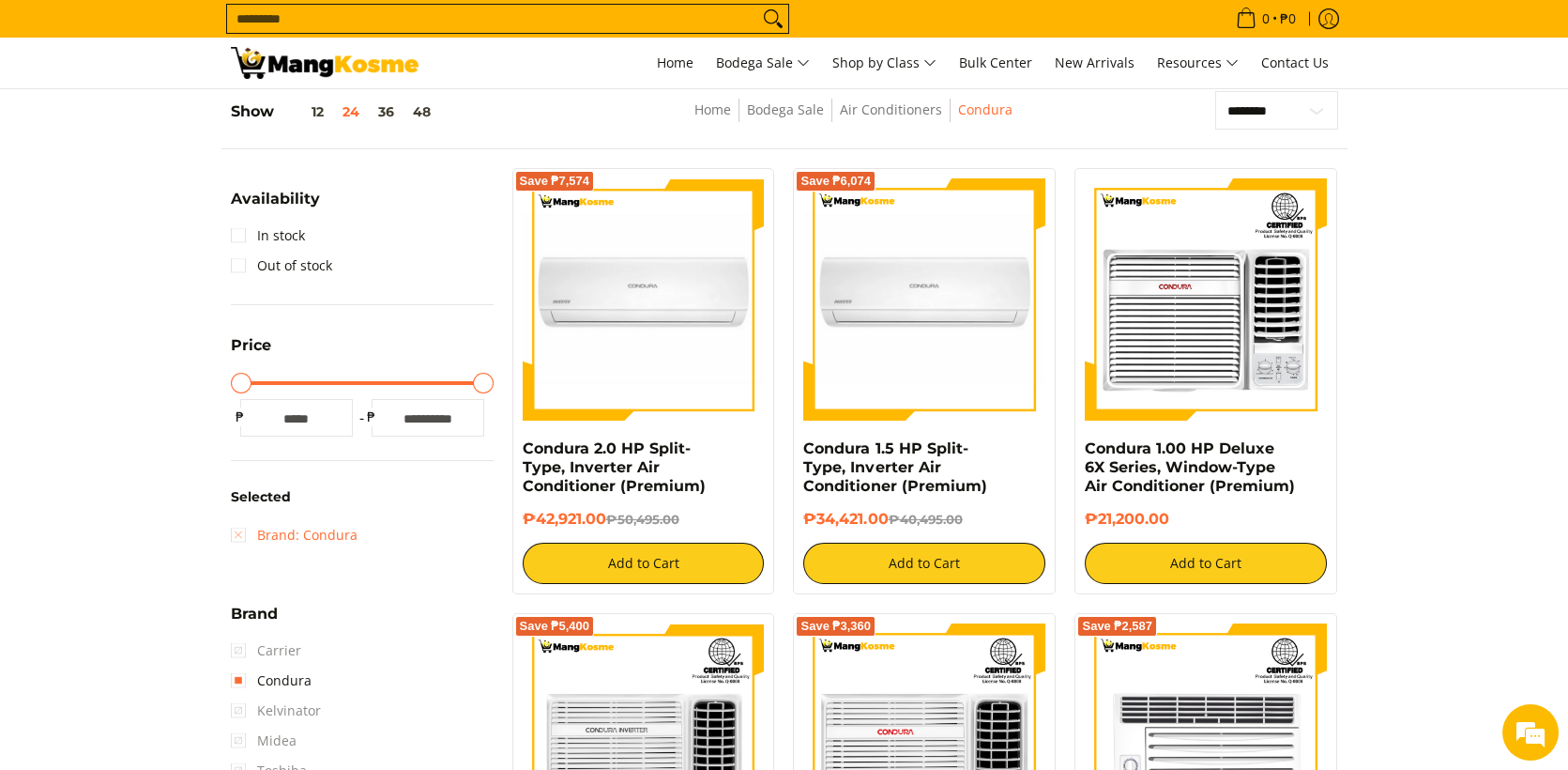
click at [240, 530] on link "Brand: Condura" at bounding box center [294, 535] width 126 height 30
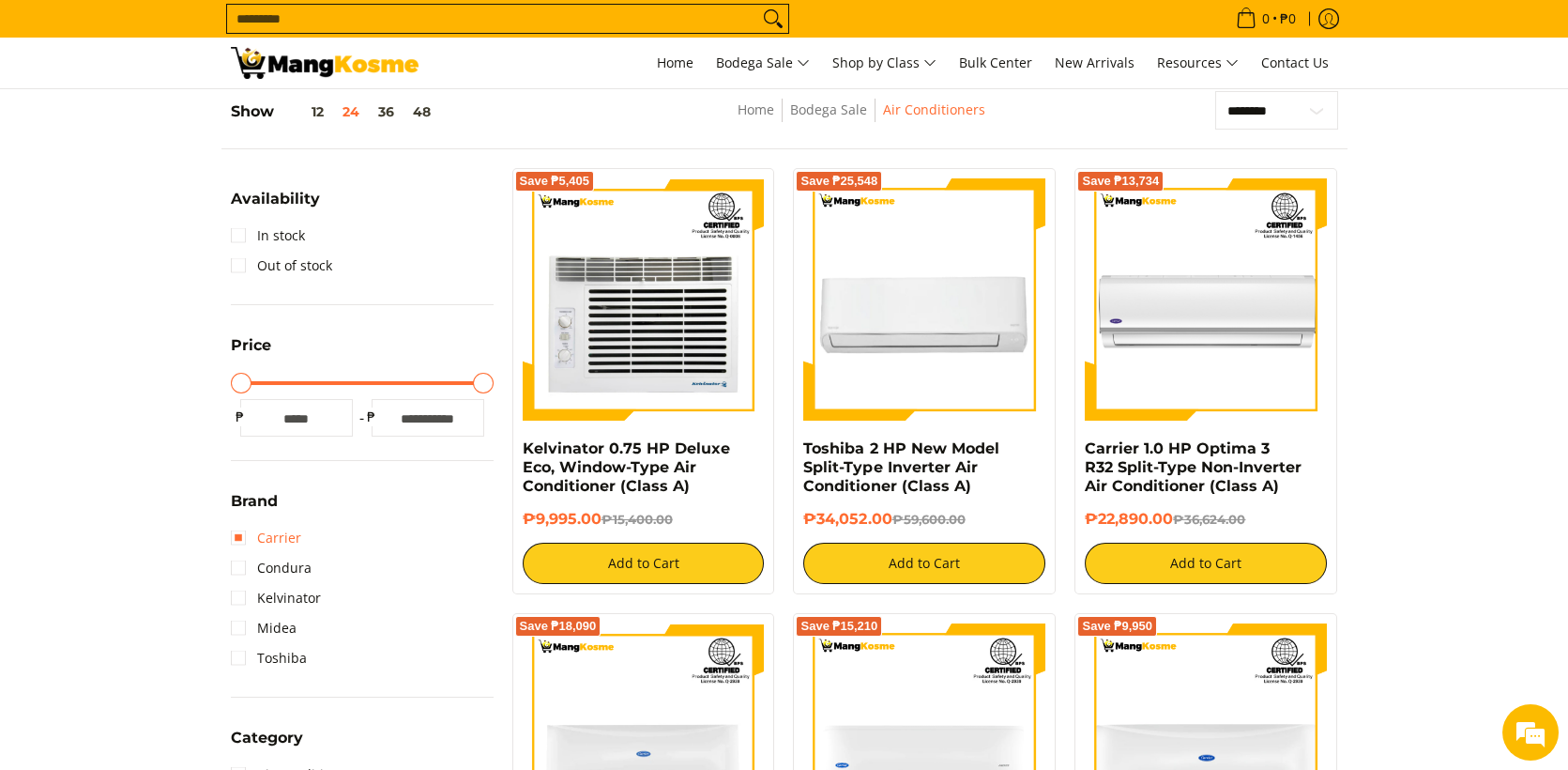
scroll to position [732, 0]
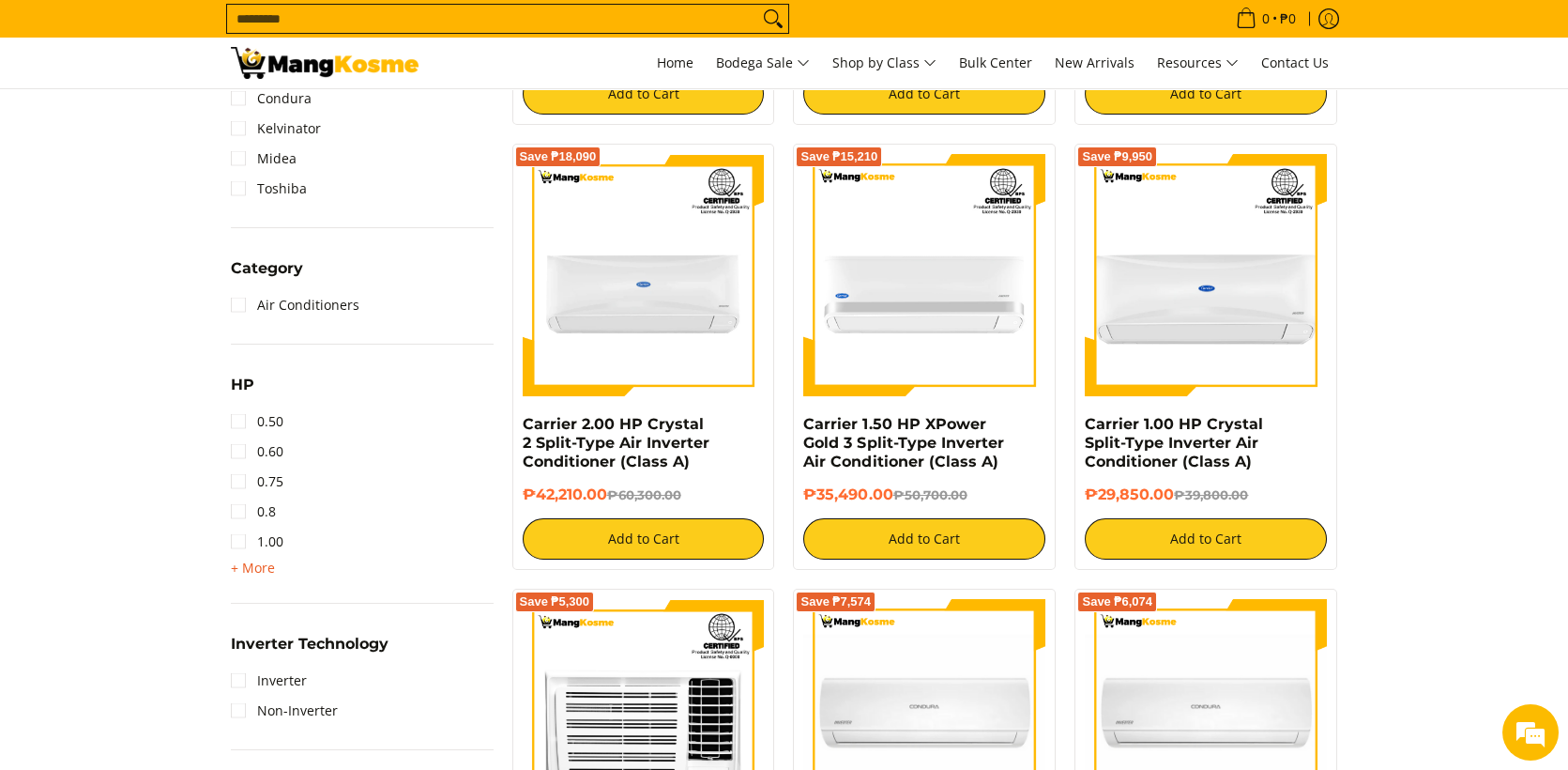
click at [237, 568] on span "+ More" at bounding box center [253, 567] width 44 height 15
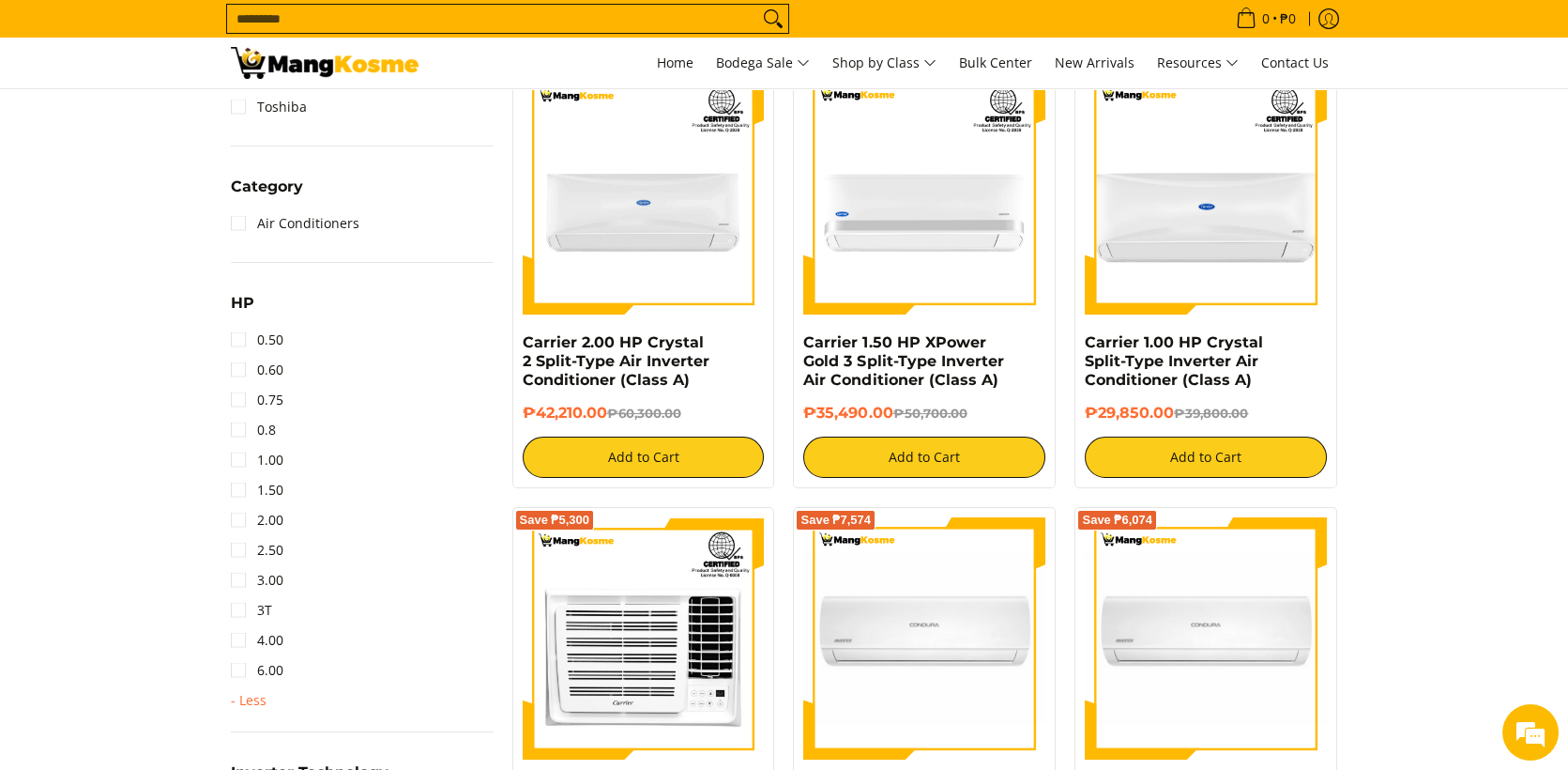
scroll to position [919, 0]
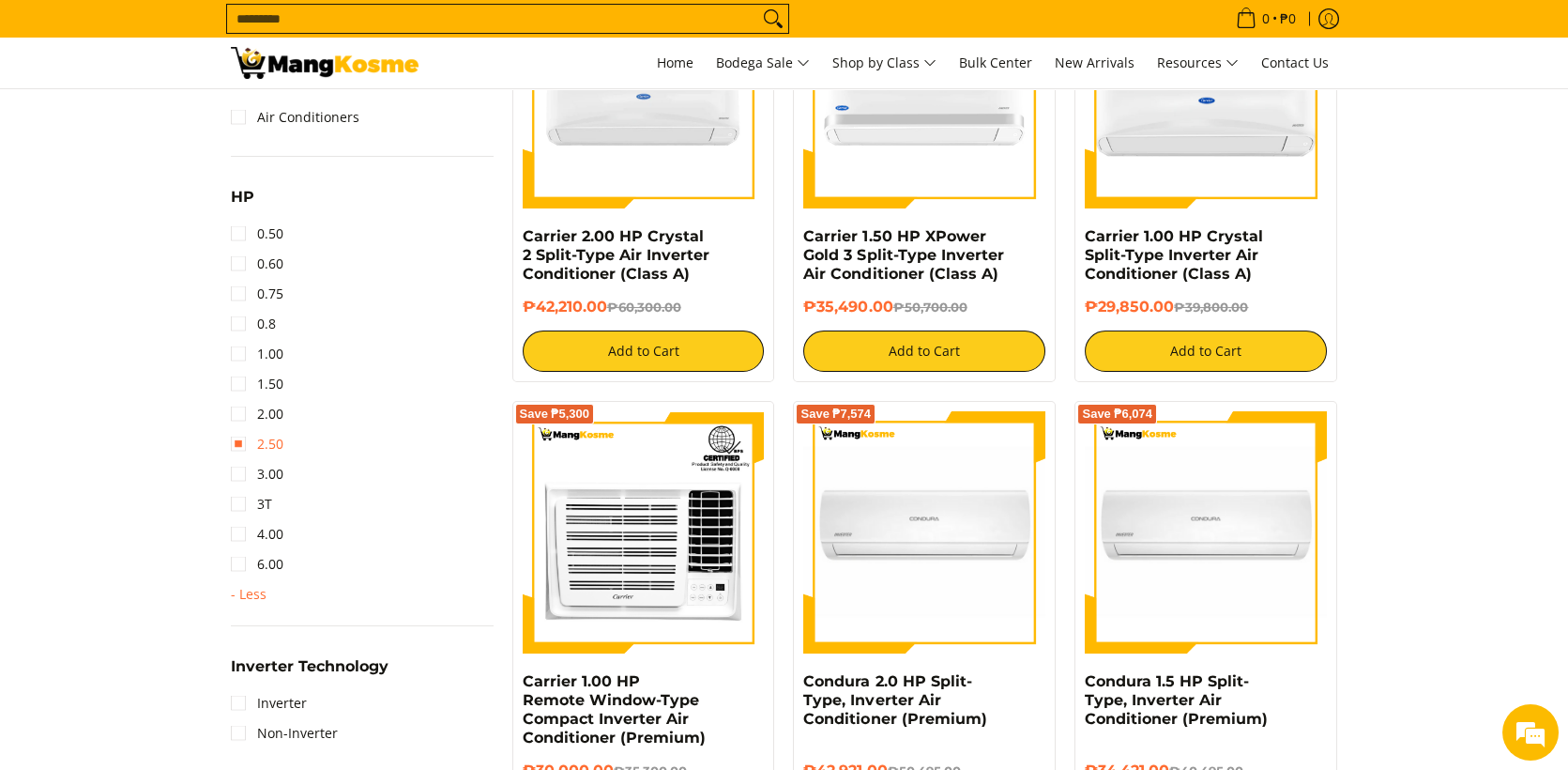
click at [241, 442] on link "2.50" at bounding box center [257, 444] width 52 height 30
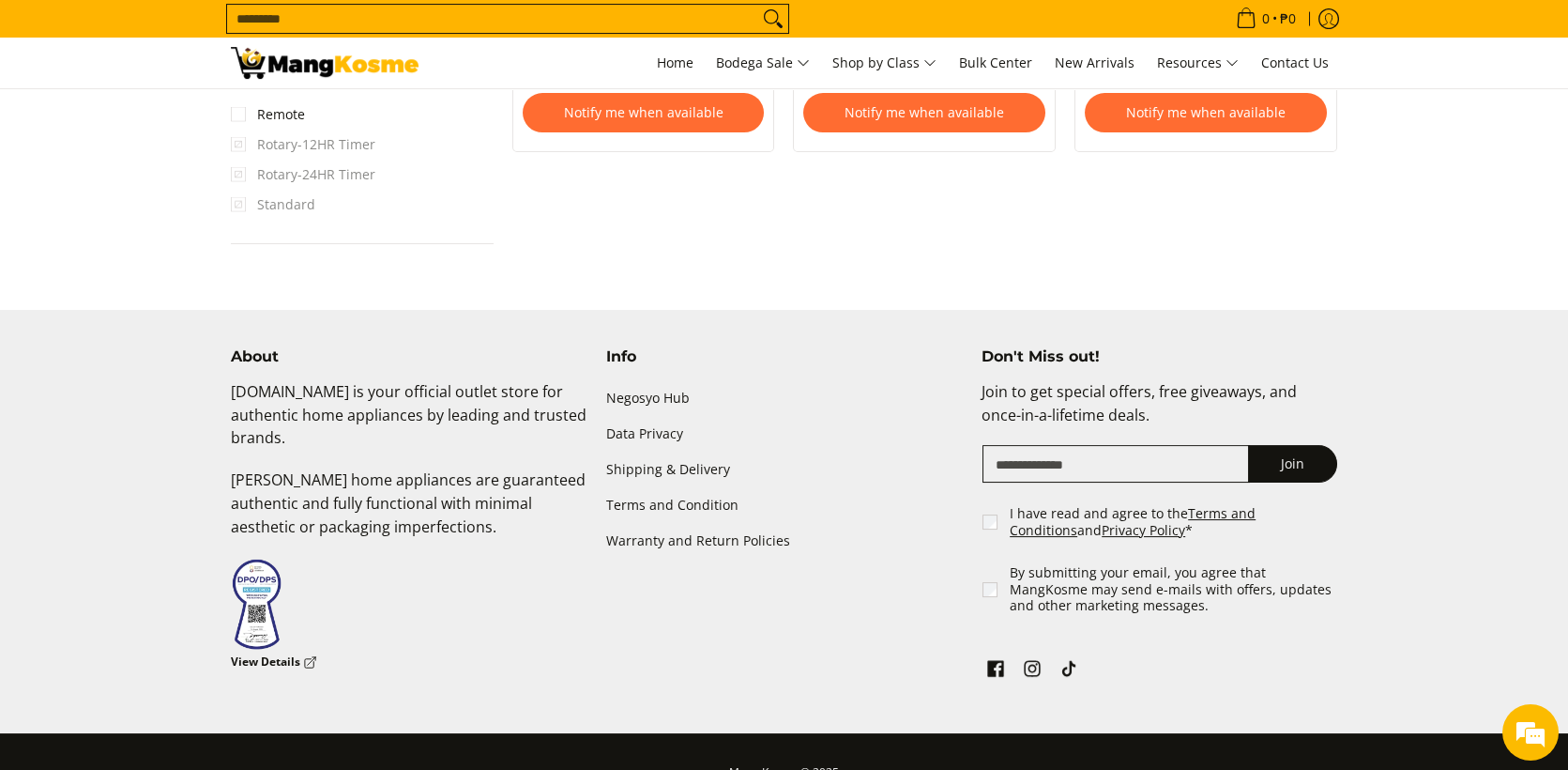
scroll to position [1765, 0]
